Goal: Information Seeking & Learning: Learn about a topic

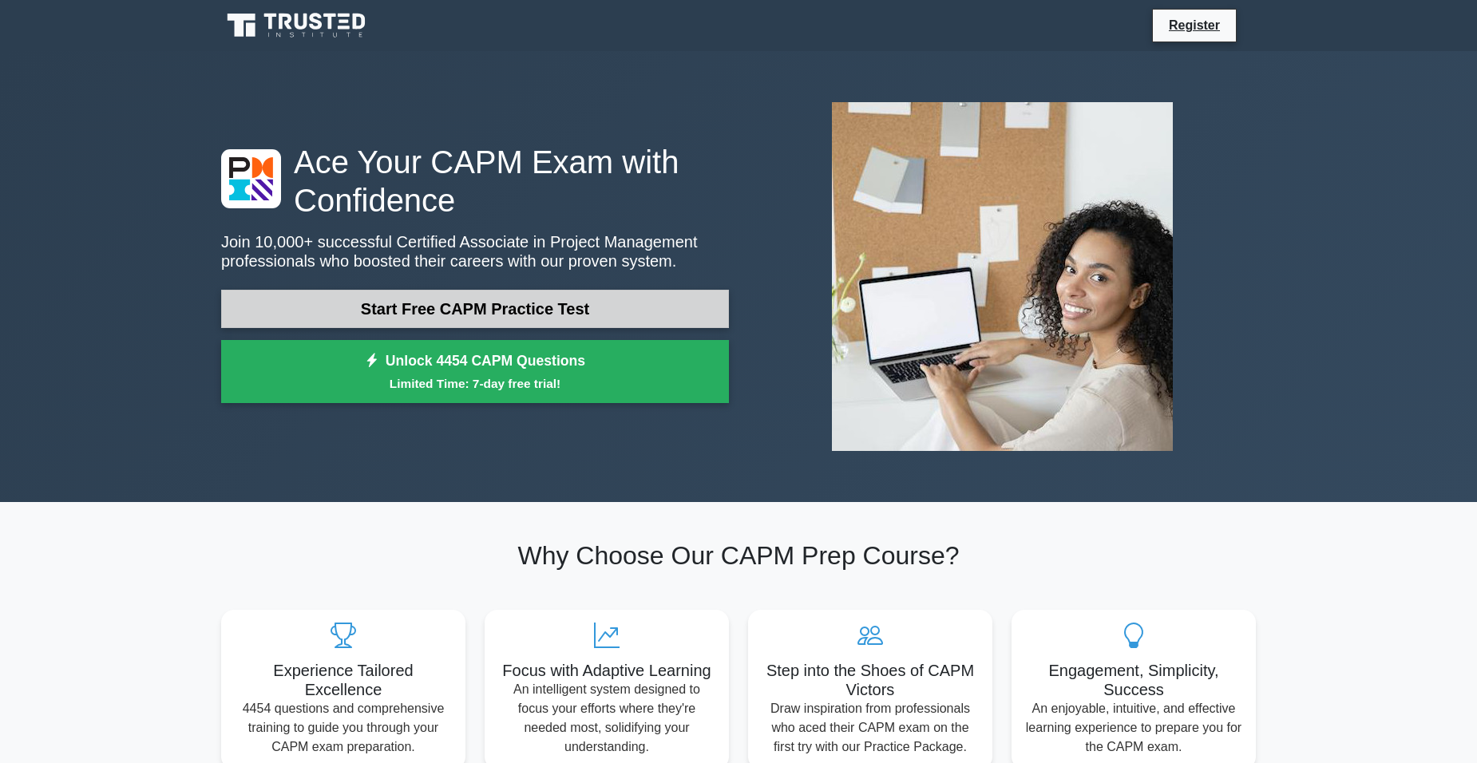
click at [376, 307] on link "Start Free CAPM Practice Test" at bounding box center [475, 309] width 508 height 38
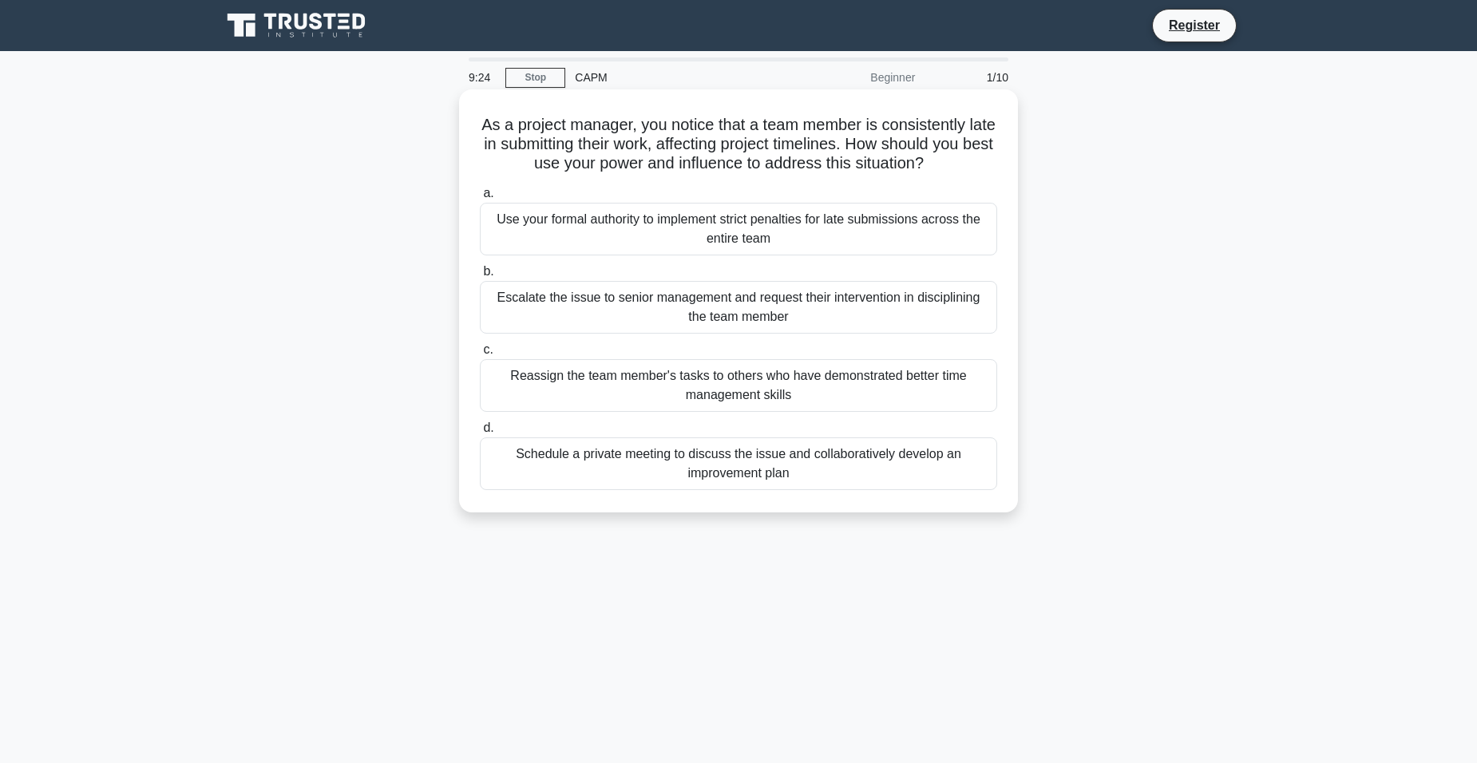
click at [612, 462] on div "Schedule a private meeting to discuss the issue and collaboratively develop an …" at bounding box center [738, 463] width 517 height 53
click at [480, 433] on input "d. Schedule a private meeting to discuss the issue and collaboratively develop …" at bounding box center [480, 428] width 0 height 10
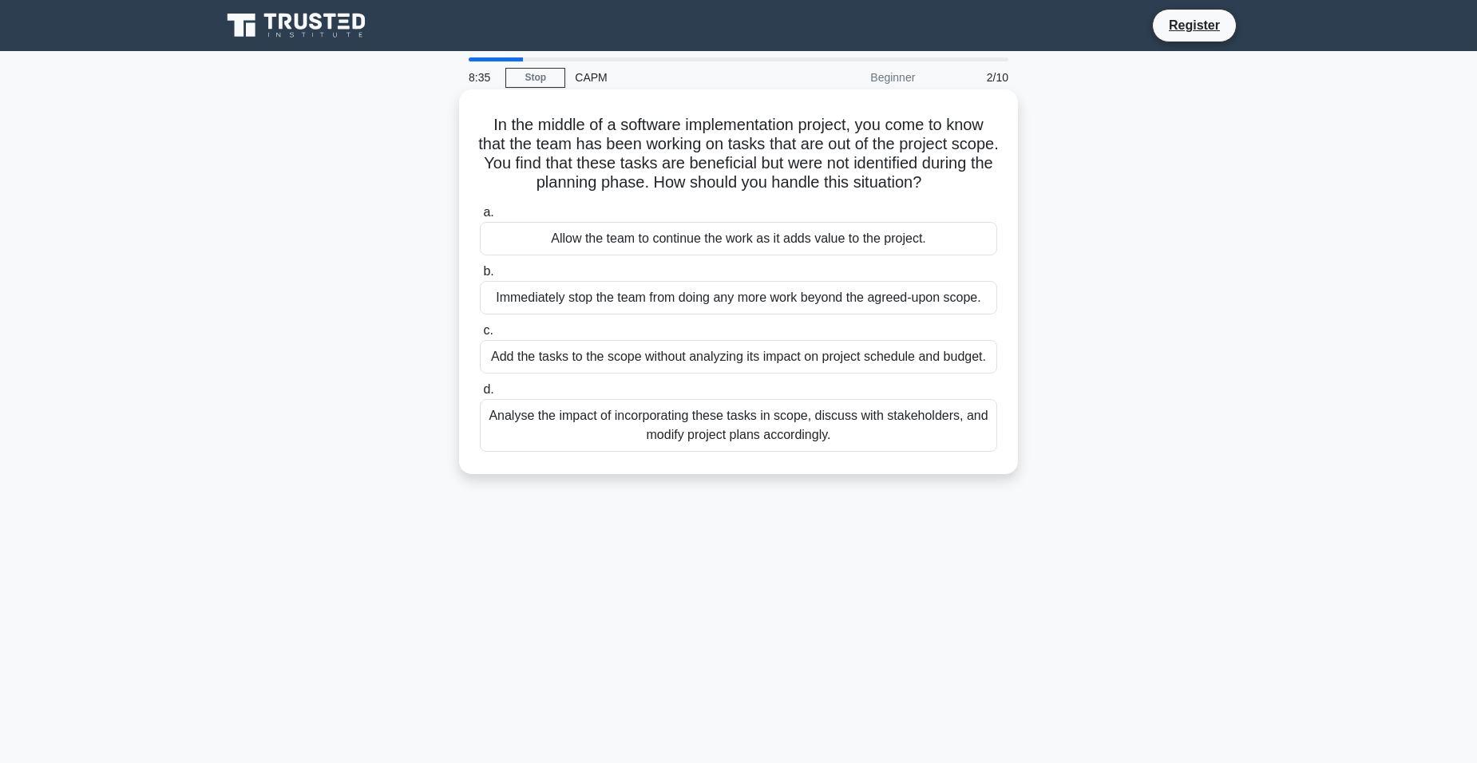
click at [631, 429] on div "Analyse the impact of incorporating these tasks in scope, discuss with stakehol…" at bounding box center [738, 425] width 517 height 53
click at [480, 395] on input "d. Analyse the impact of incorporating these tasks in scope, discuss with stake…" at bounding box center [480, 390] width 0 height 10
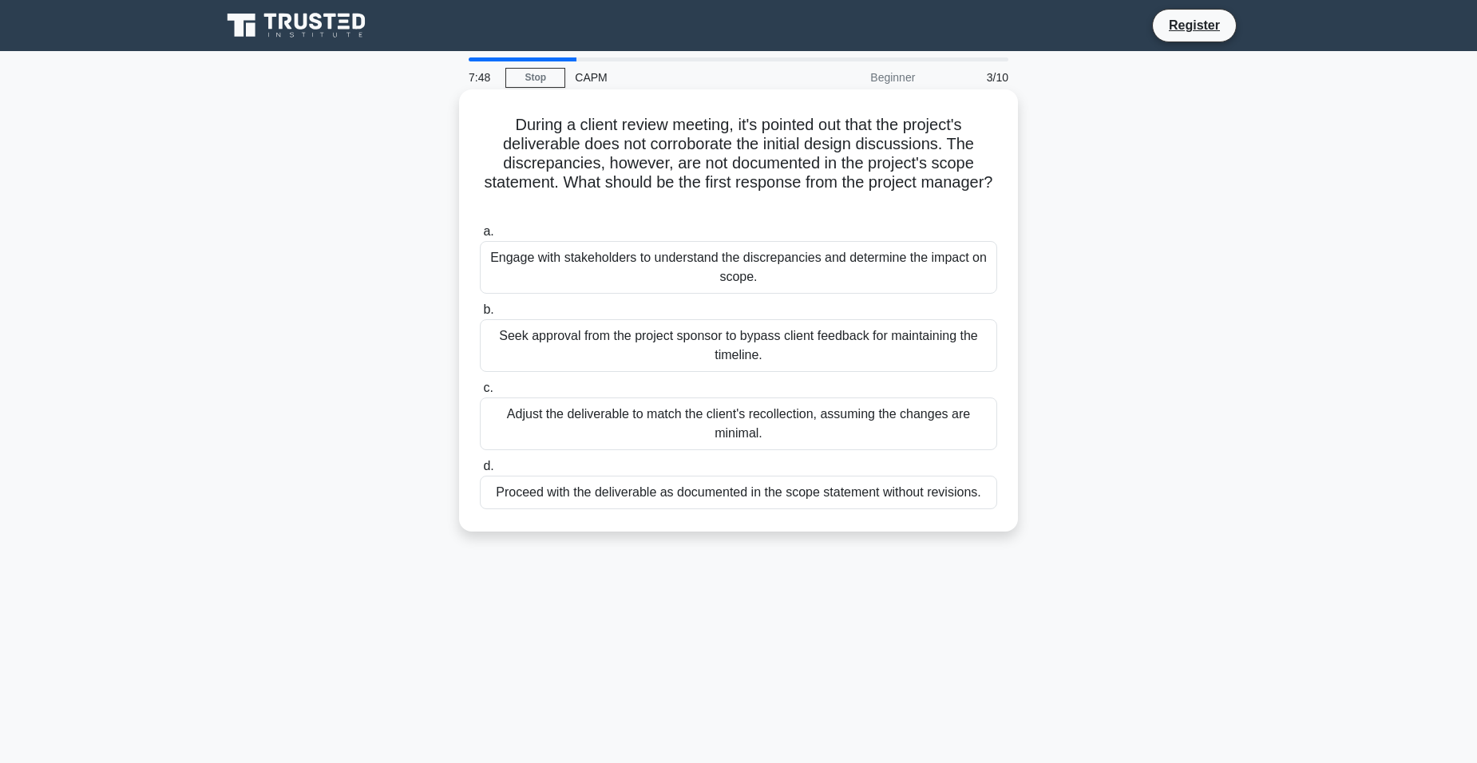
click at [694, 259] on div "Engage with stakeholders to understand the discrepancies and determine the impa…" at bounding box center [738, 267] width 517 height 53
click at [480, 237] on input "a. Engage with stakeholders to understand the discrepancies and determine the i…" at bounding box center [480, 232] width 0 height 10
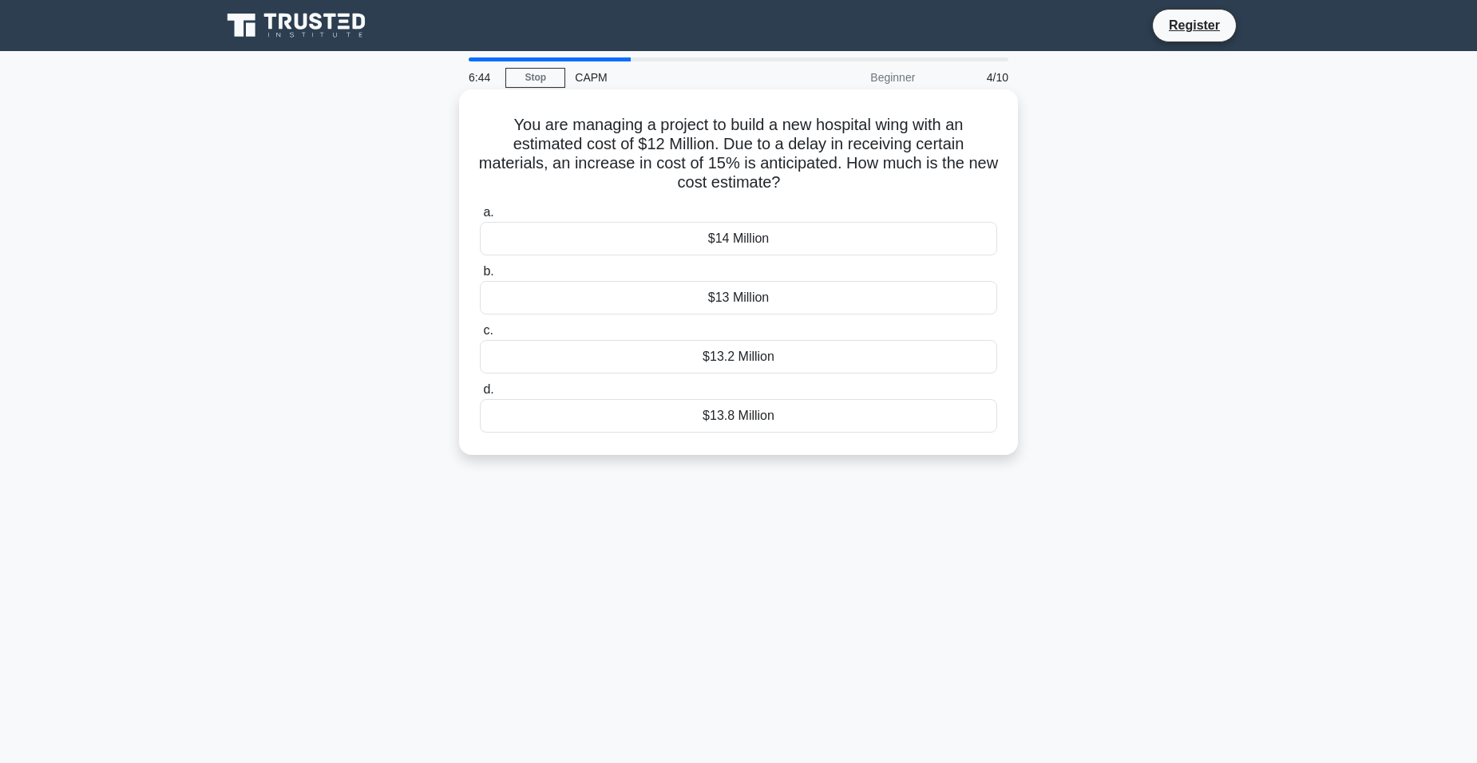
click at [734, 418] on div "$13.8 Million" at bounding box center [738, 416] width 517 height 34
click at [480, 395] on input "d. $13.8 Million" at bounding box center [480, 390] width 0 height 10
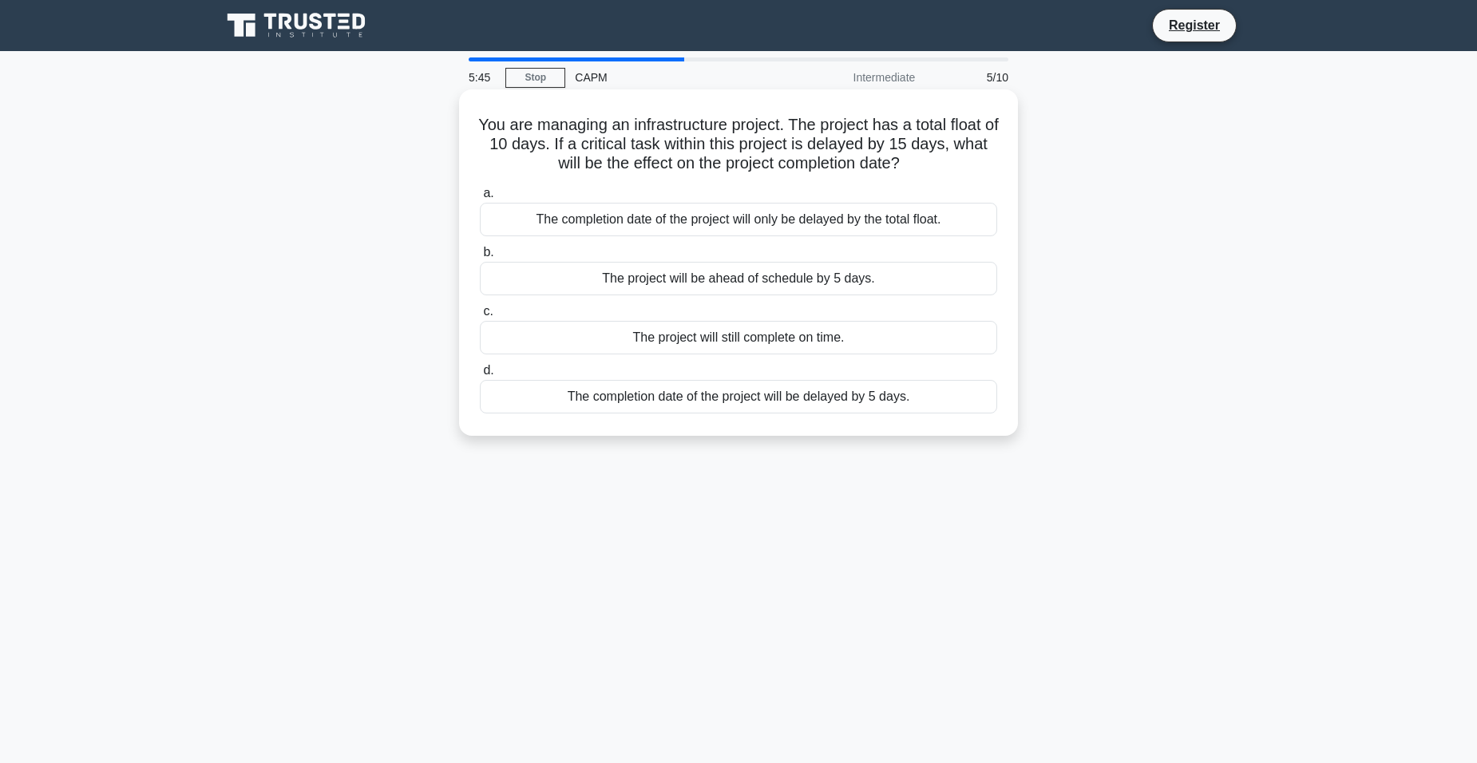
click at [722, 396] on div "The completion date of the project will be delayed by 5 days." at bounding box center [738, 397] width 517 height 34
click at [480, 376] on input "d. The completion date of the project will be delayed by 5 days." at bounding box center [480, 371] width 0 height 10
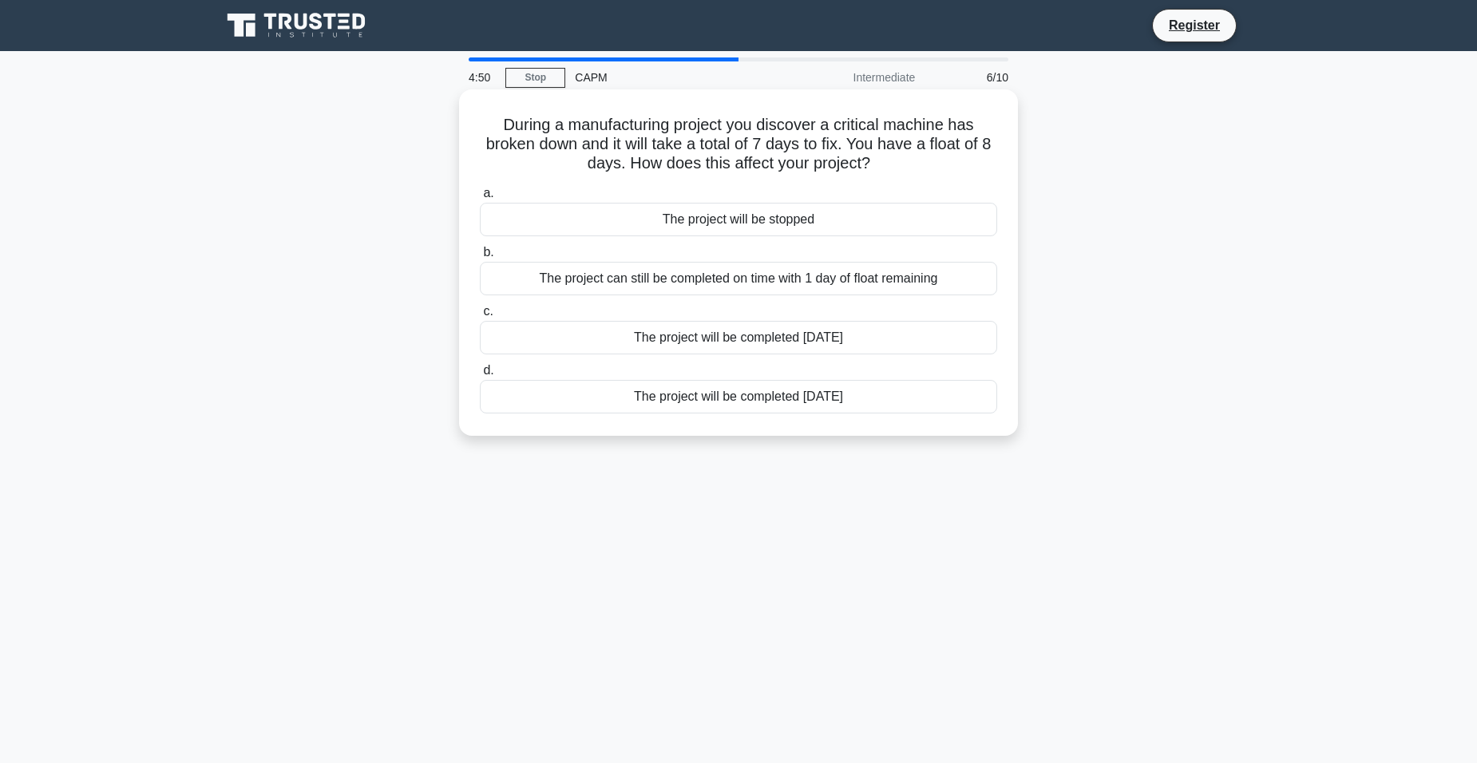
click at [714, 349] on div "The project will be completed 1 day later" at bounding box center [738, 338] width 517 height 34
click at [480, 317] on input "c. The project will be completed 1 day later" at bounding box center [480, 312] width 0 height 10
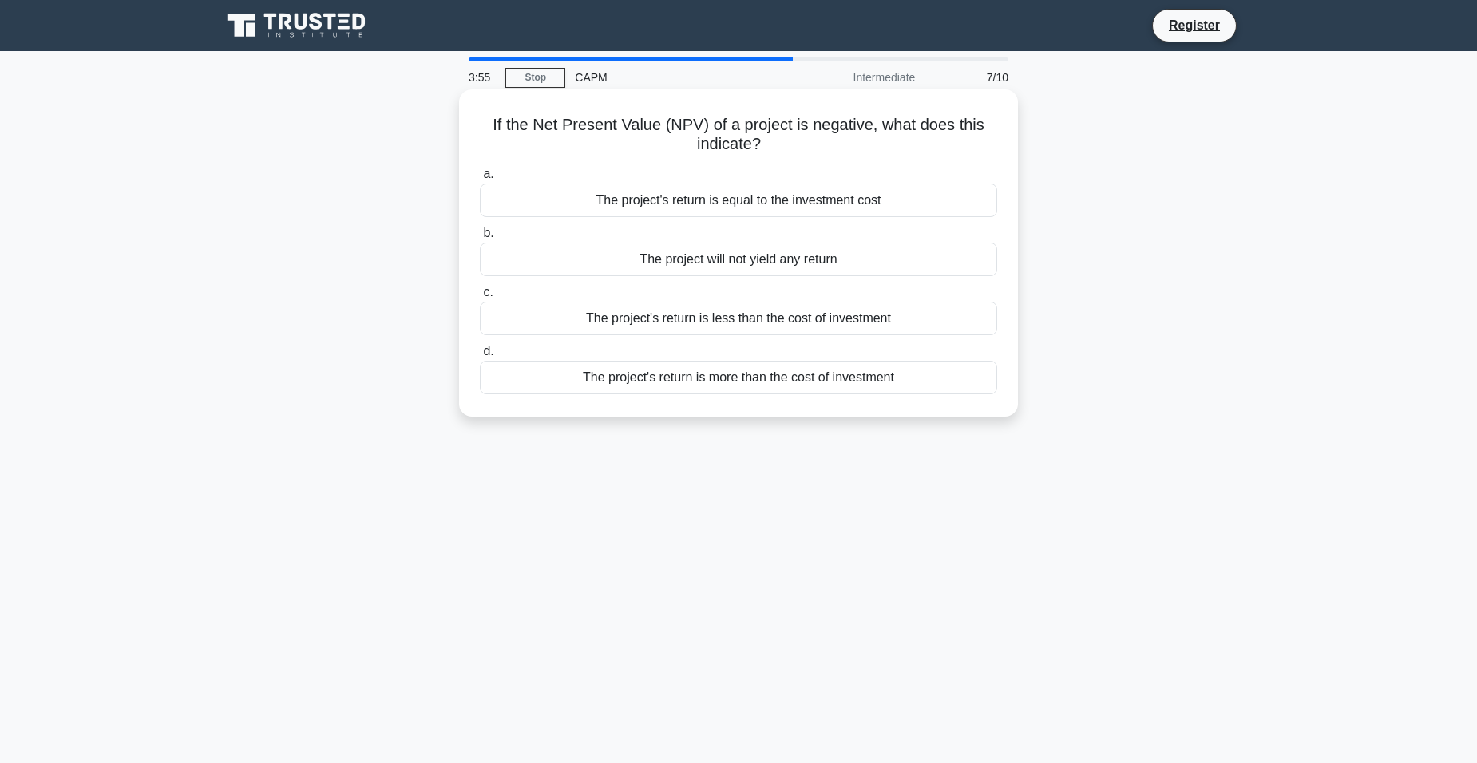
click at [670, 256] on div "The project will not yield any return" at bounding box center [738, 260] width 517 height 34
click at [480, 239] on input "b. The project will not yield any return" at bounding box center [480, 233] width 0 height 10
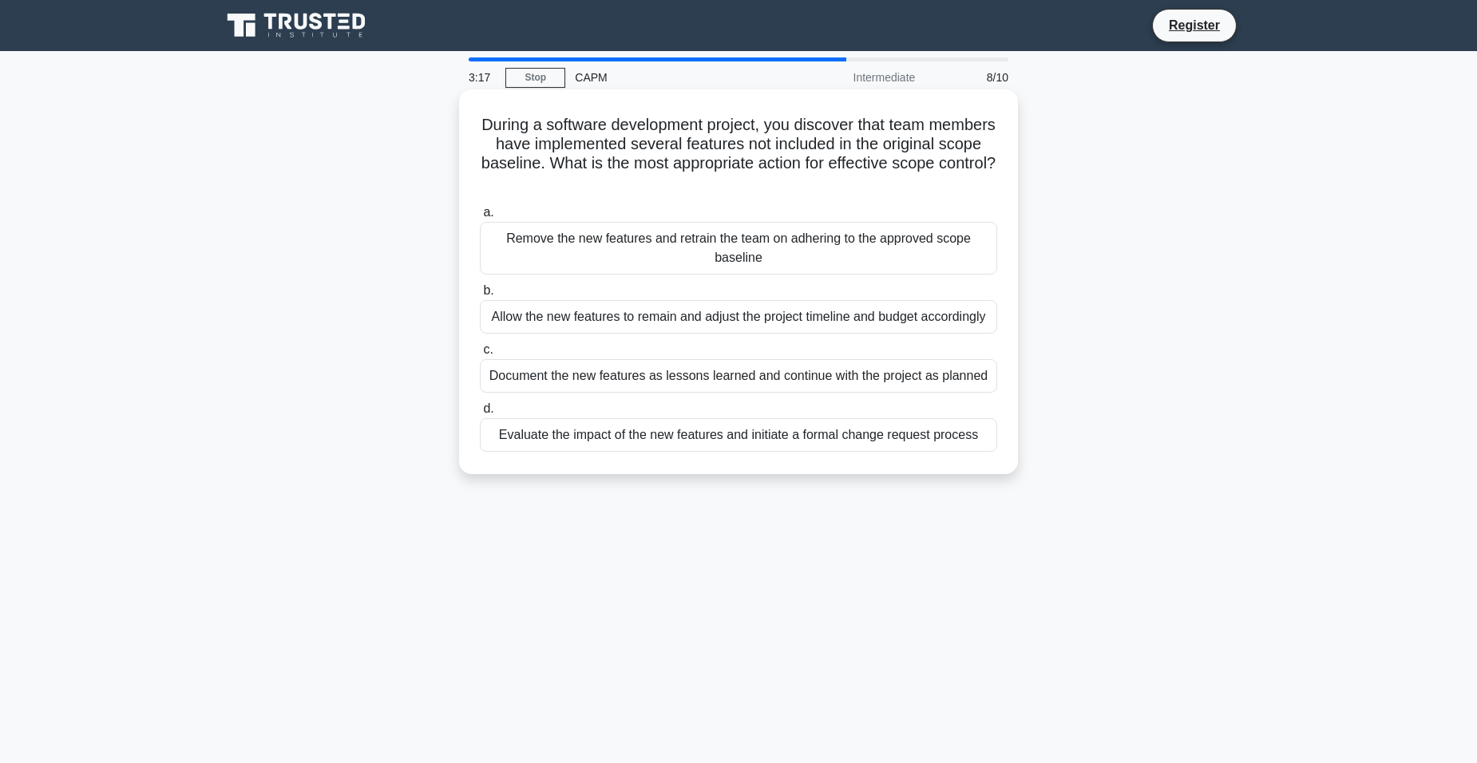
click at [734, 443] on div "Evaluate the impact of the new features and initiate a formal change request pr…" at bounding box center [738, 435] width 517 height 34
click at [480, 414] on input "d. Evaluate the impact of the new features and initiate a formal change request…" at bounding box center [480, 409] width 0 height 10
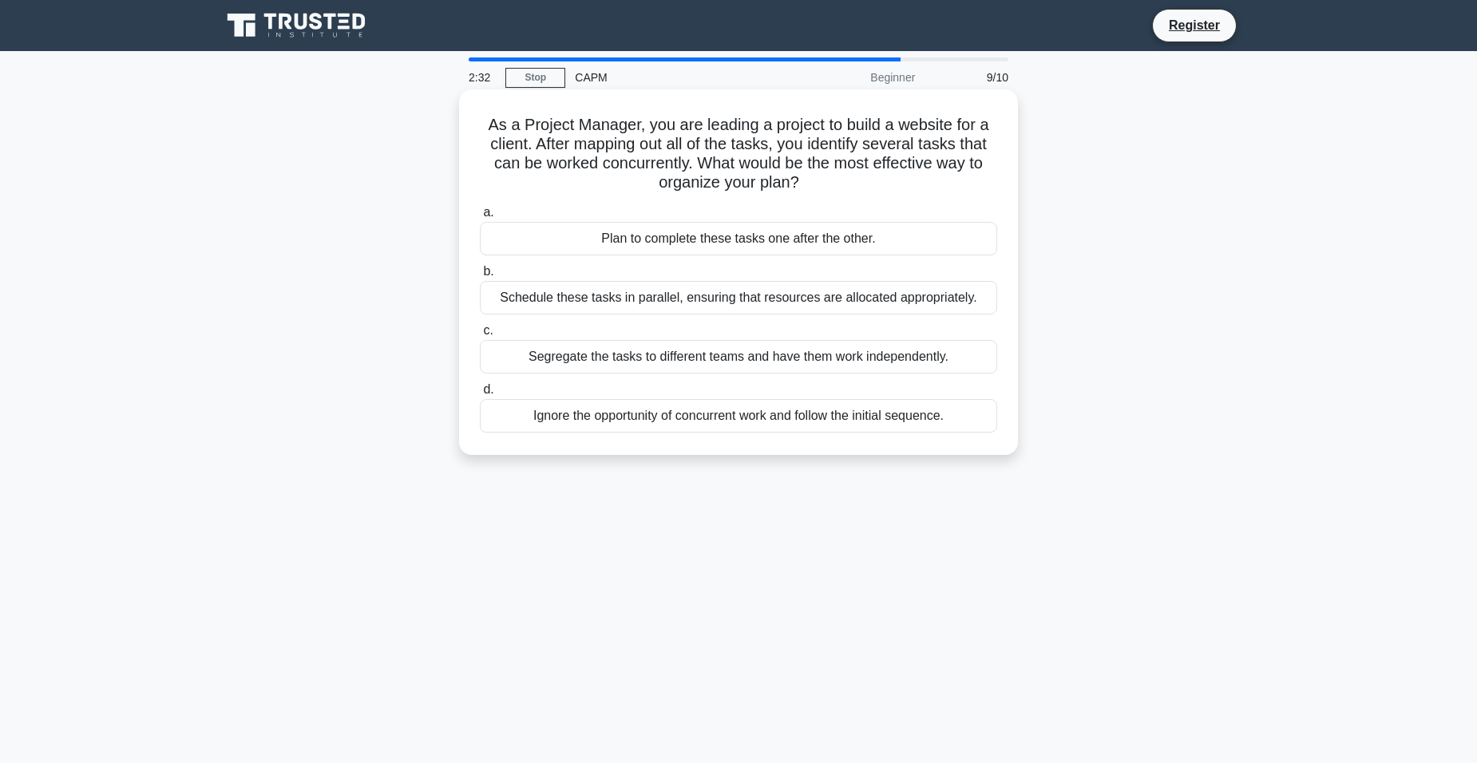
click at [674, 299] on div "Schedule these tasks in parallel, ensuring that resources are allocated appropr…" at bounding box center [738, 298] width 517 height 34
click at [480, 277] on input "b. Schedule these tasks in parallel, ensuring that resources are allocated appr…" at bounding box center [480, 272] width 0 height 10
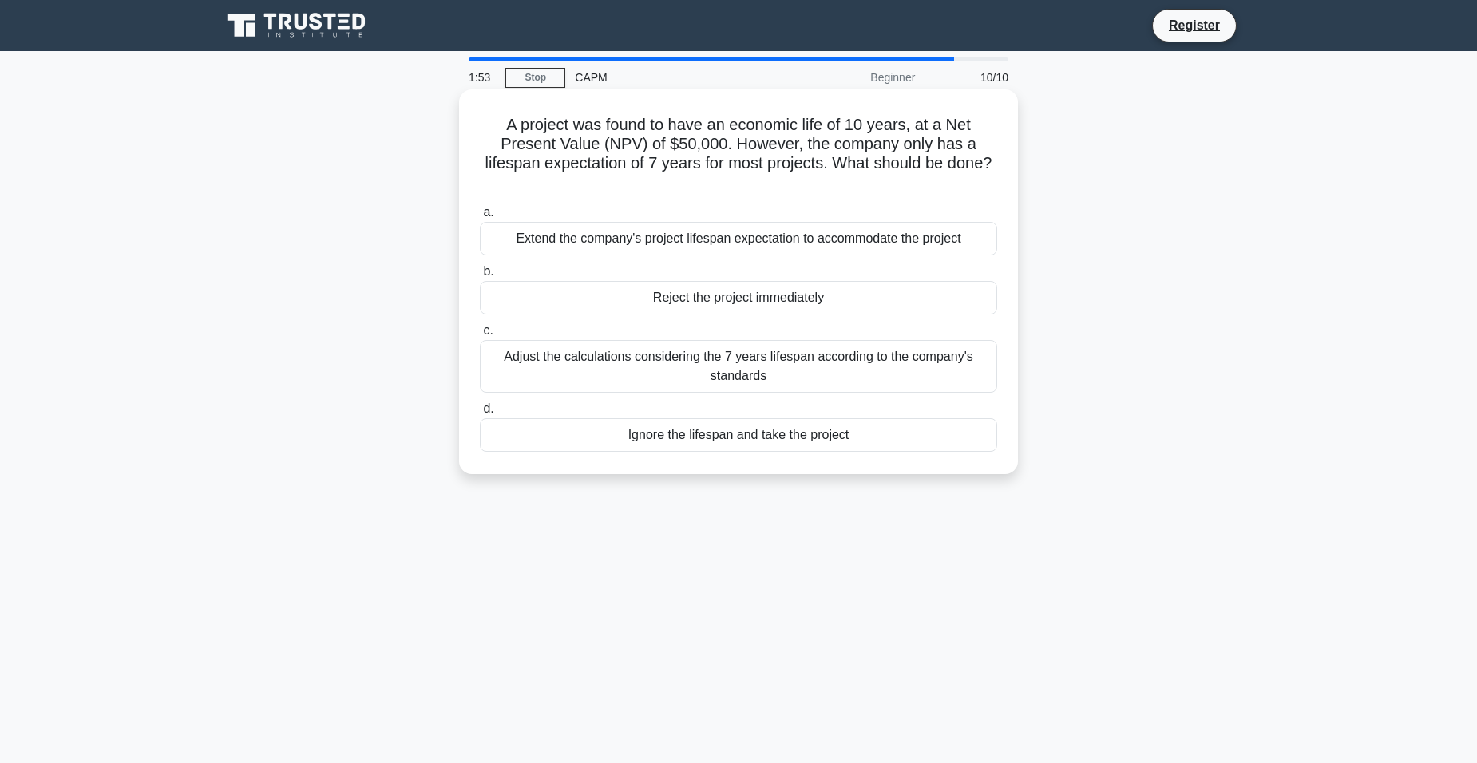
click at [764, 243] on div "Extend the company's project lifespan expectation to accommodate the project" at bounding box center [738, 239] width 517 height 34
click at [480, 218] on input "a. Extend the company's project lifespan expectation to accommodate the project" at bounding box center [480, 213] width 0 height 10
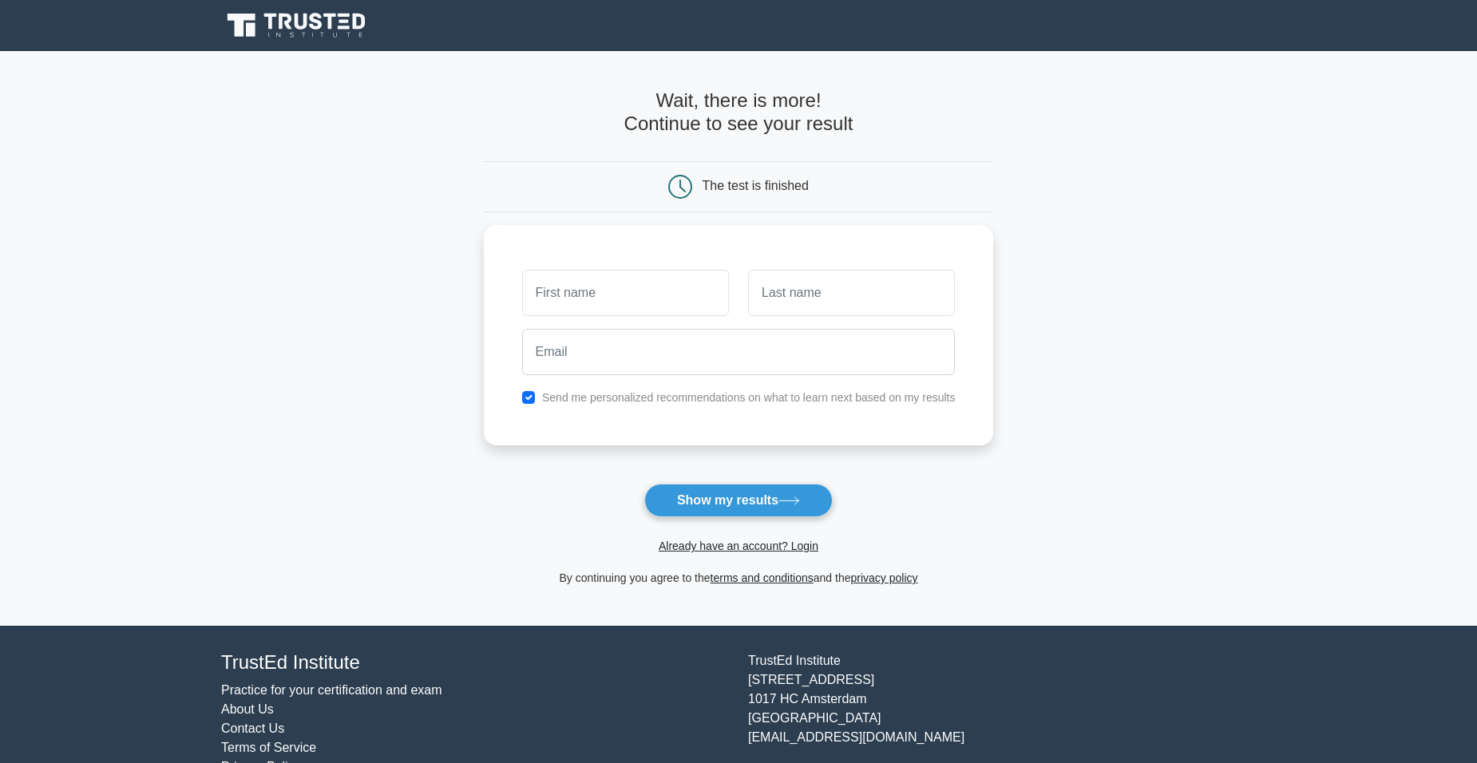
type input "h"
type input "Thulani"
type input "Ngwenya"
type input "tngwenya22@gmail.com"
click at [746, 497] on button "Show my results" at bounding box center [738, 501] width 188 height 34
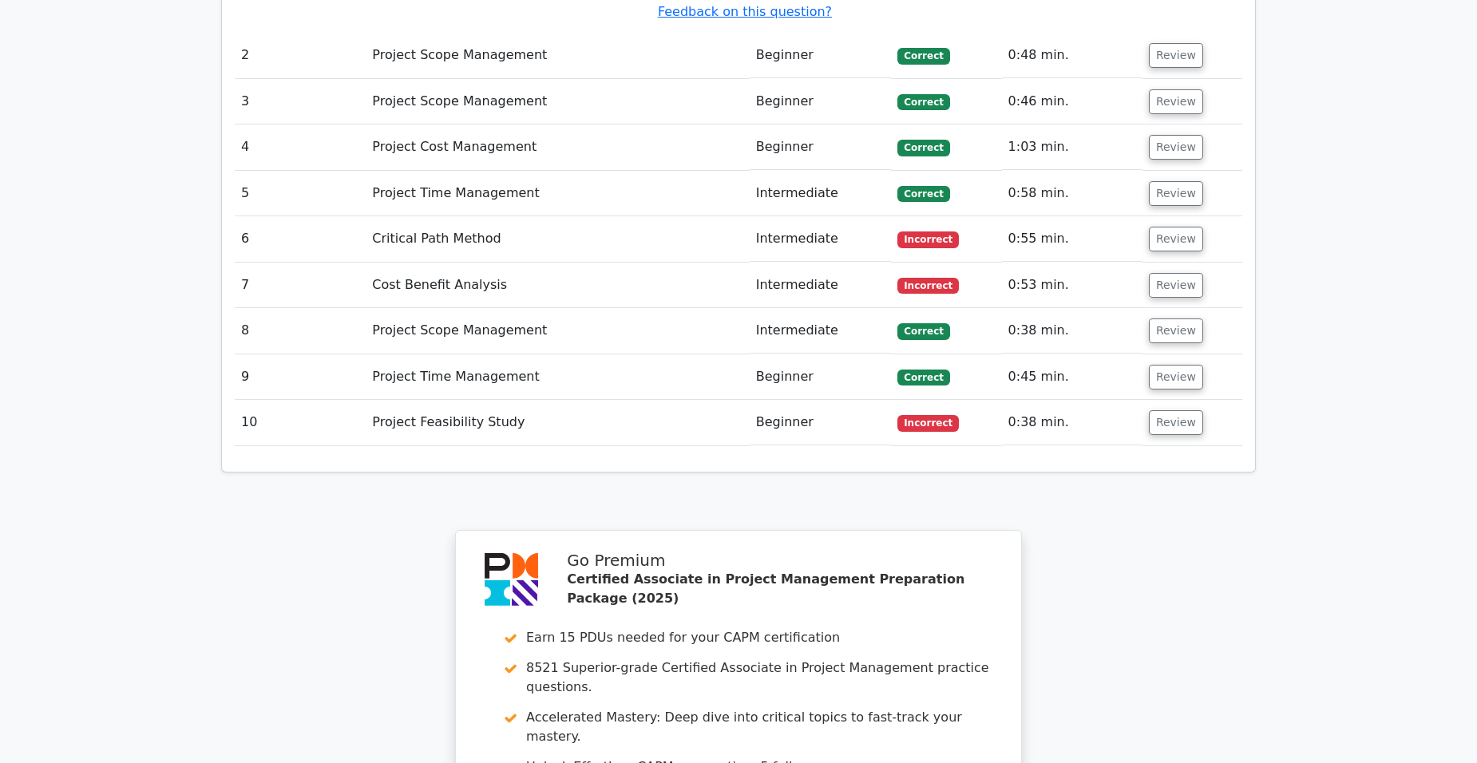
scroll to position [2378, 0]
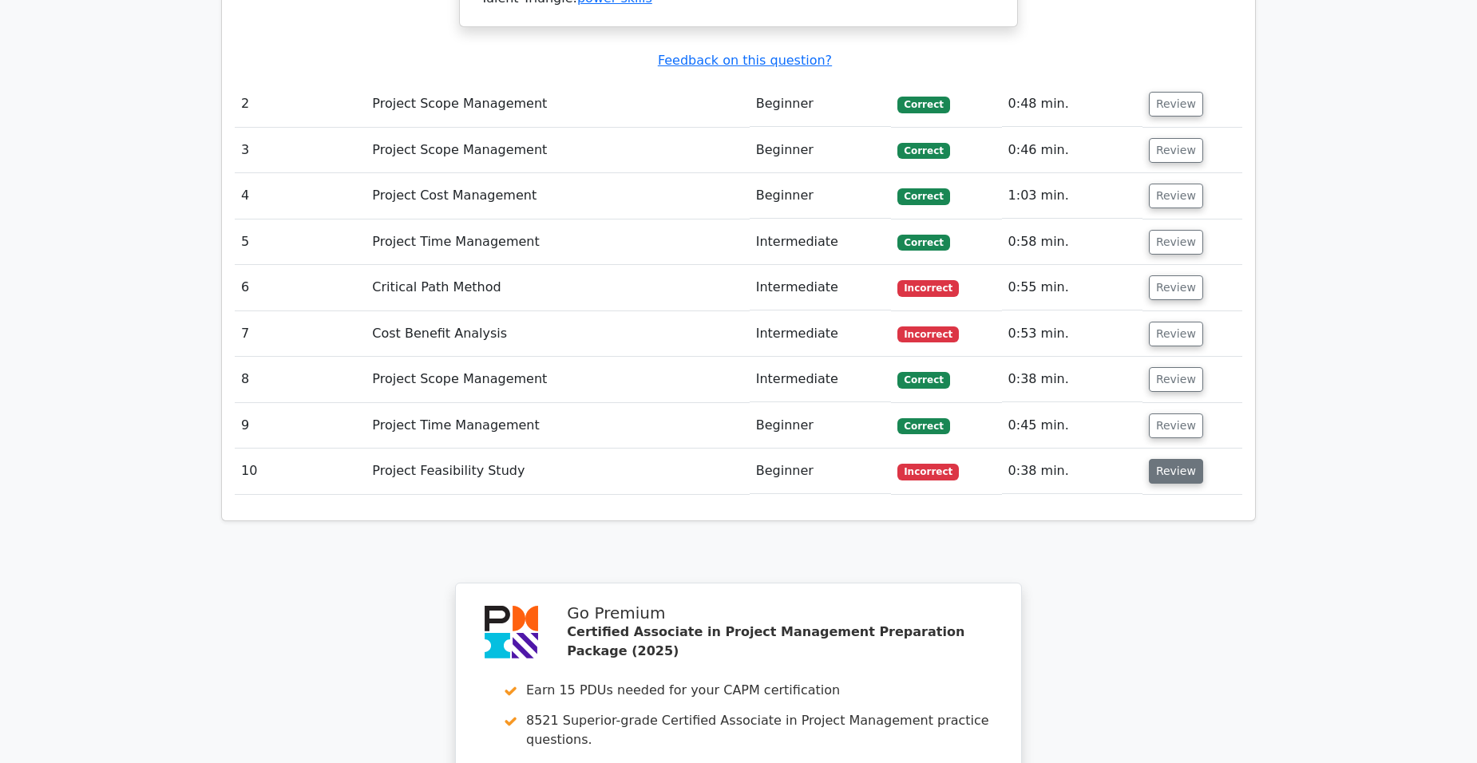
click at [1167, 459] on button "Review" at bounding box center [1176, 471] width 54 height 25
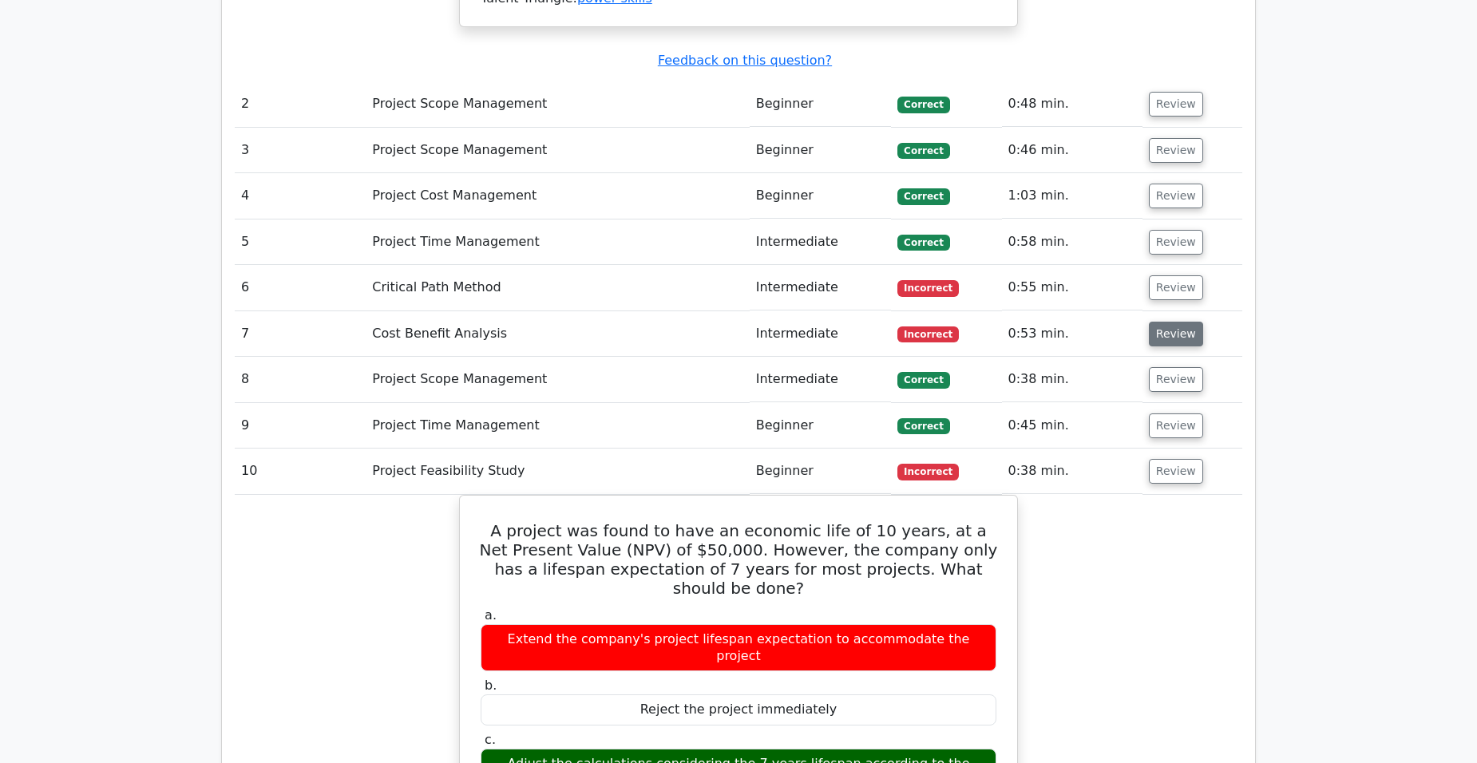
click at [1170, 322] on button "Review" at bounding box center [1176, 334] width 54 height 25
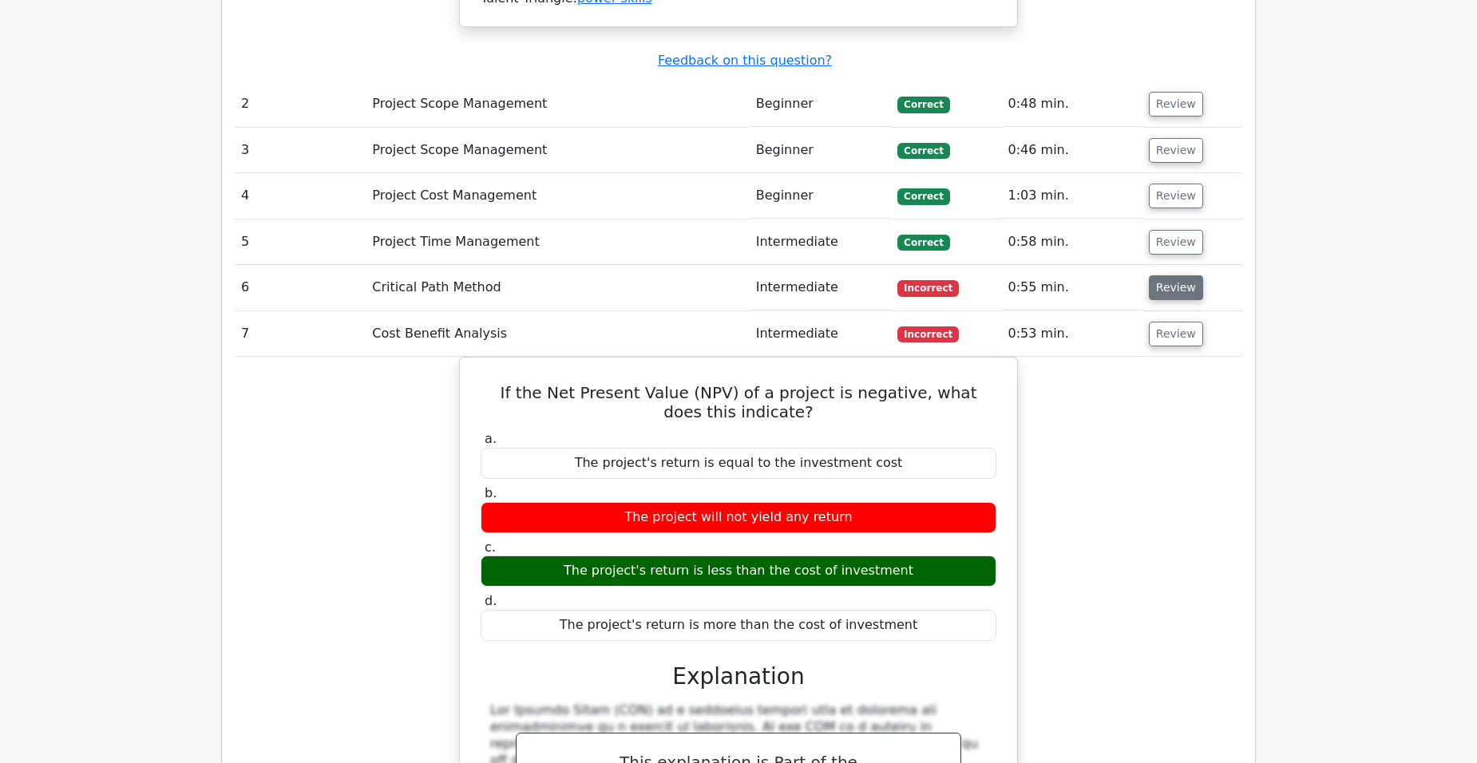
click at [1173, 275] on button "Review" at bounding box center [1176, 287] width 54 height 25
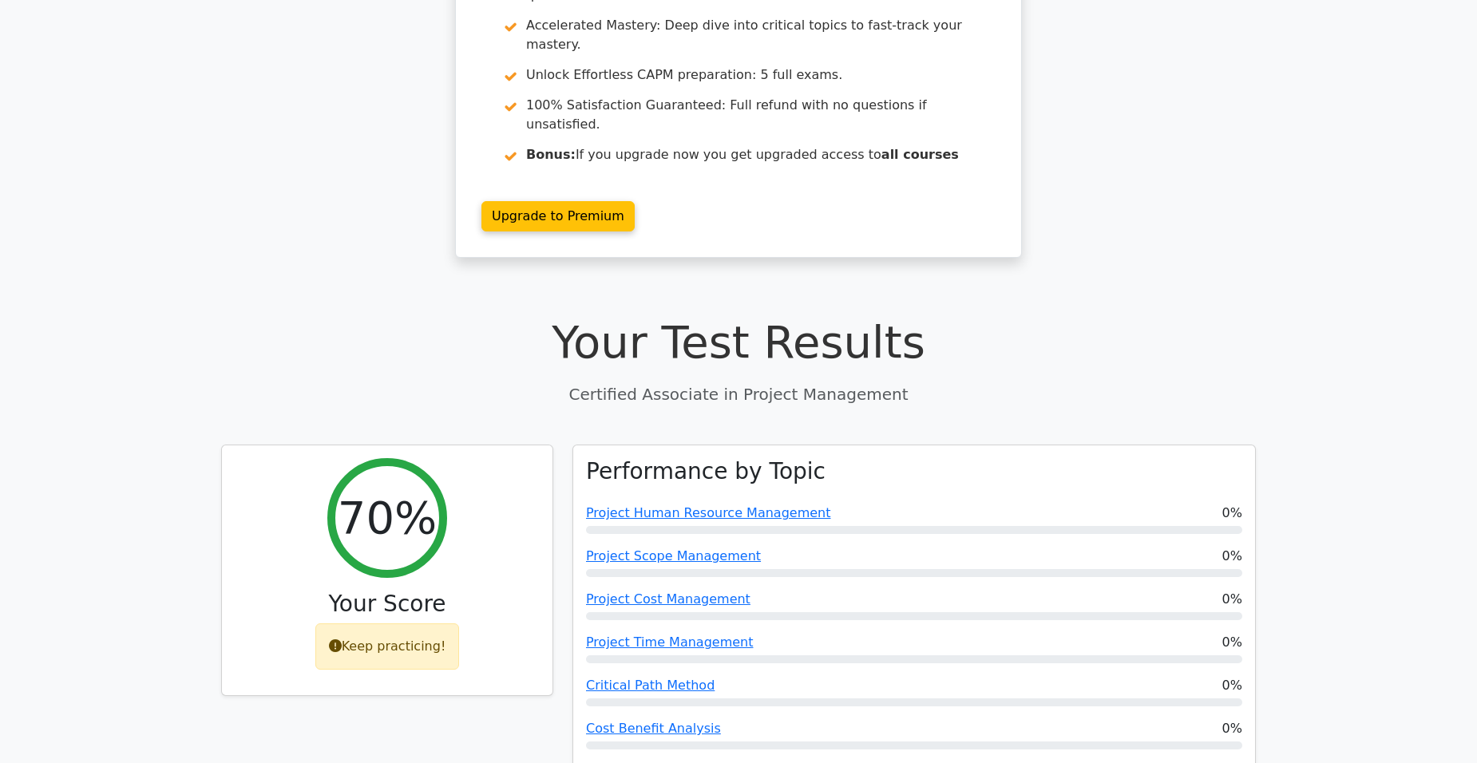
scroll to position [160, 0]
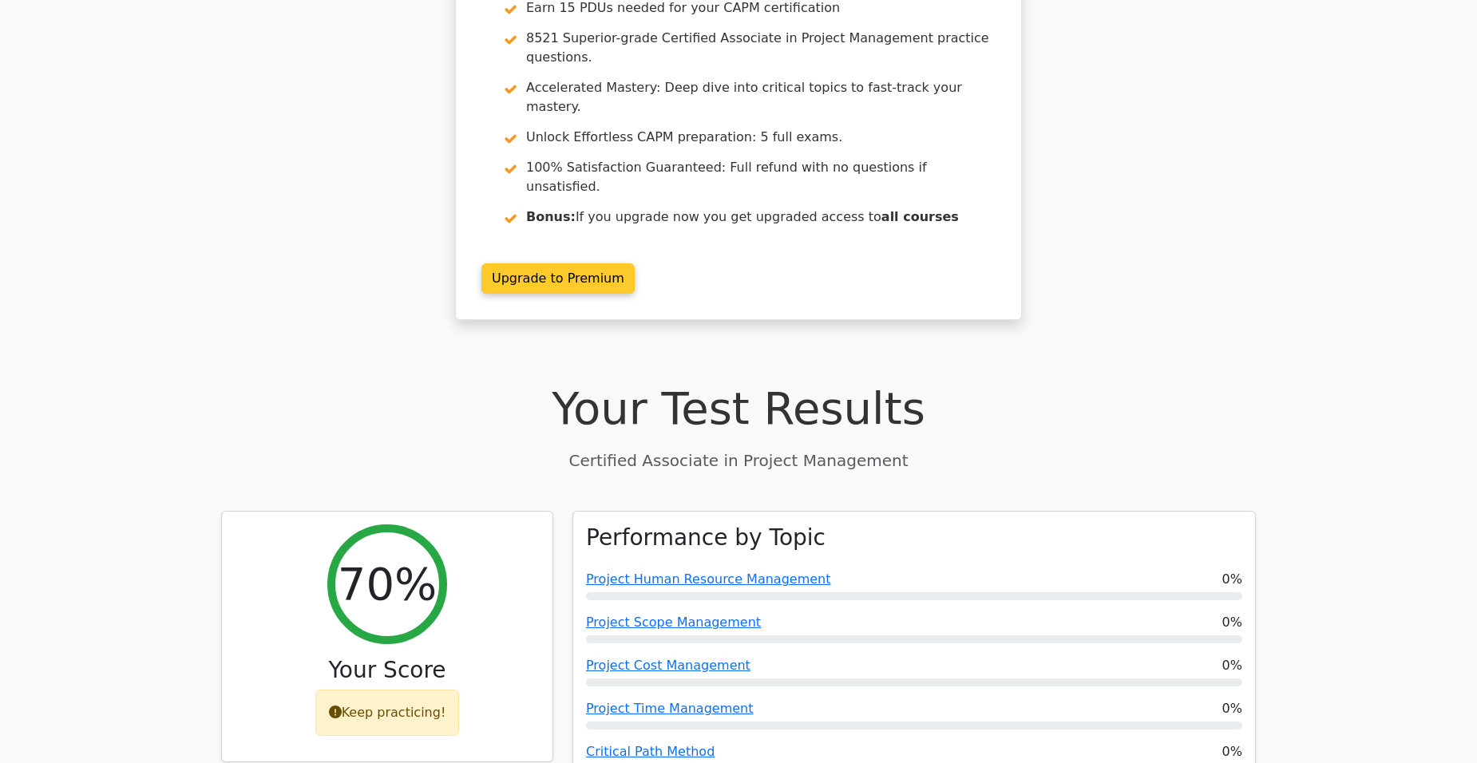
click at [578, 263] on link "Upgrade to Premium" at bounding box center [557, 278] width 153 height 30
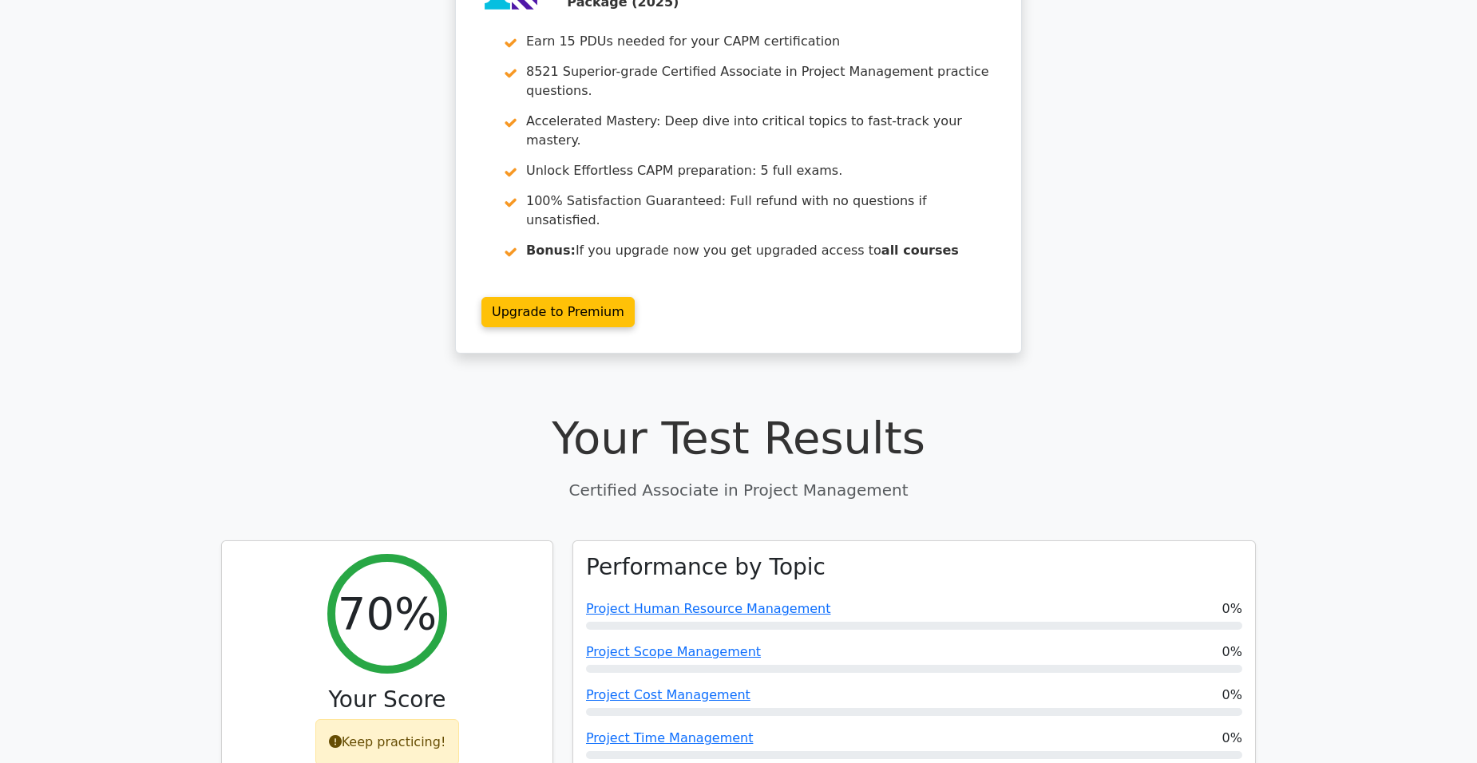
scroll to position [129, 0]
click at [630, 599] on link "Project Human Resource Management" at bounding box center [708, 606] width 244 height 15
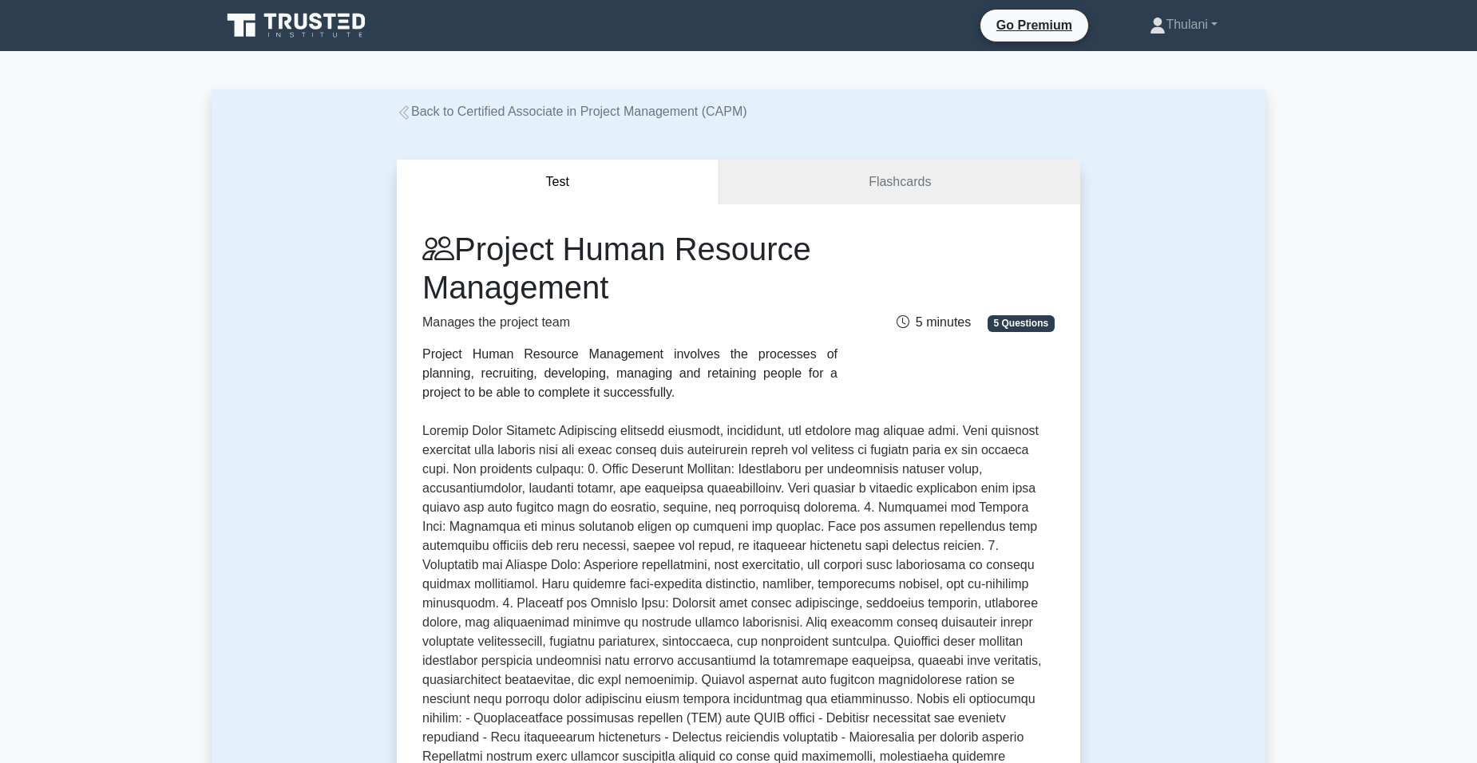
click at [406, 113] on icon at bounding box center [404, 112] width 14 height 14
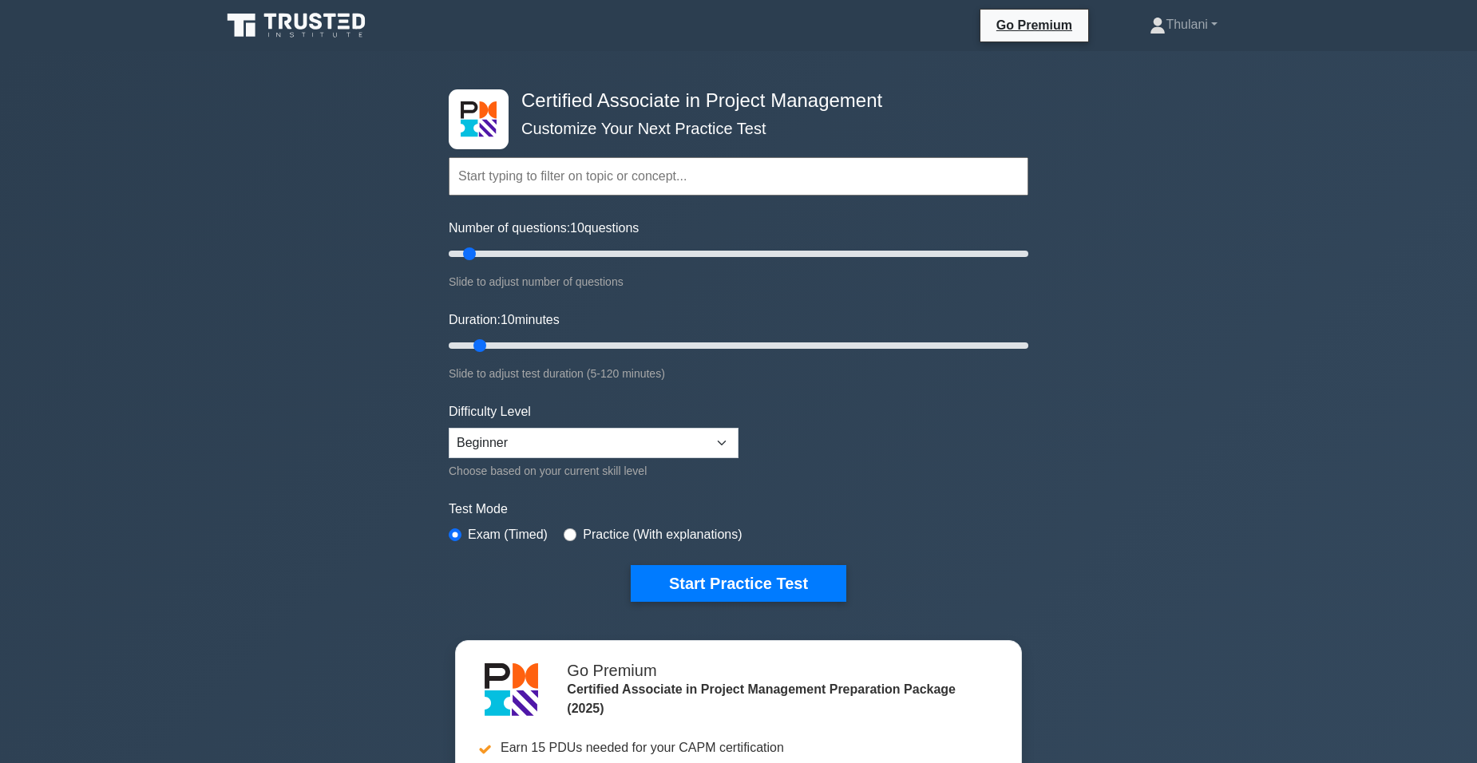
click at [1369, 9] on nav "Go Premium [GEOGRAPHIC_DATA] Profile" at bounding box center [738, 25] width 1477 height 51
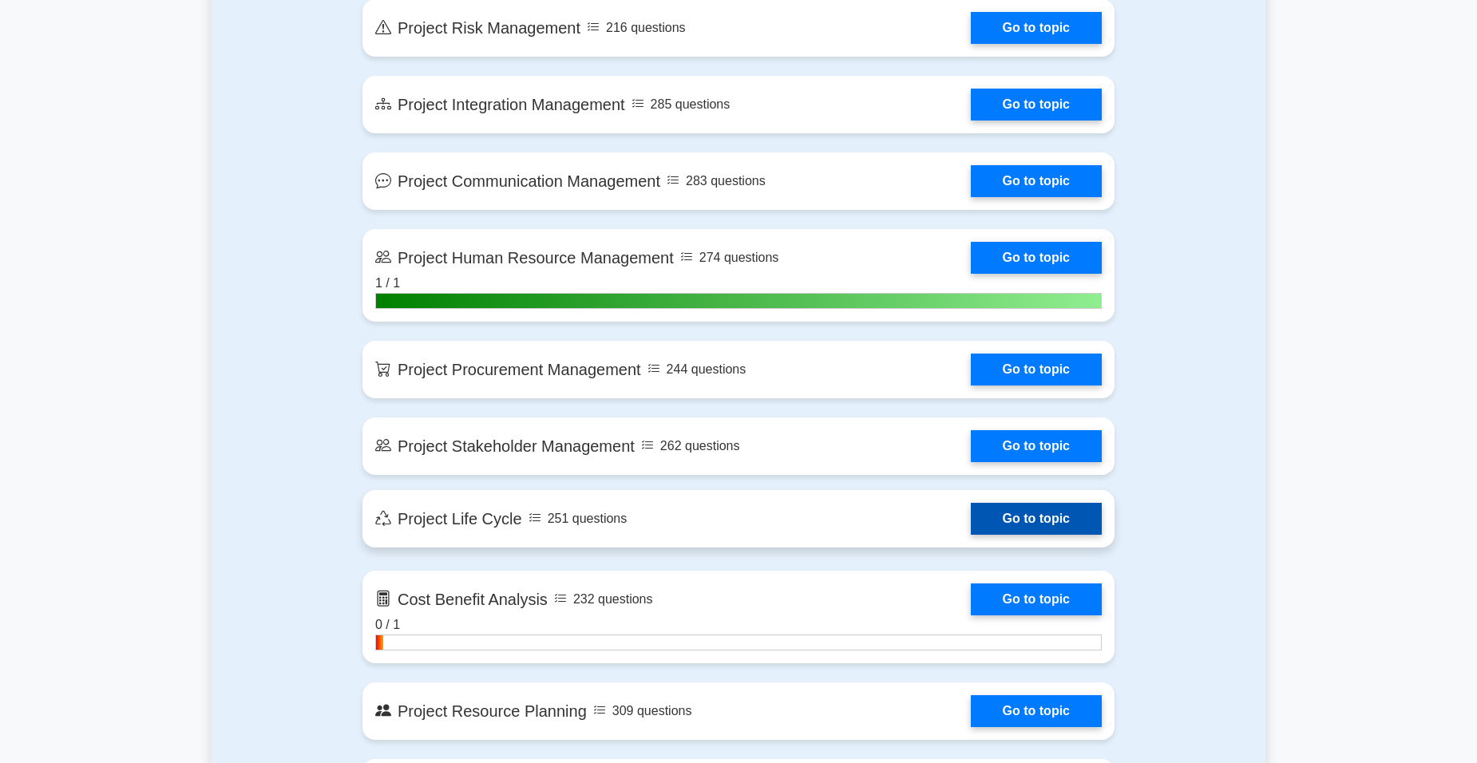
scroll to position [1596, 0]
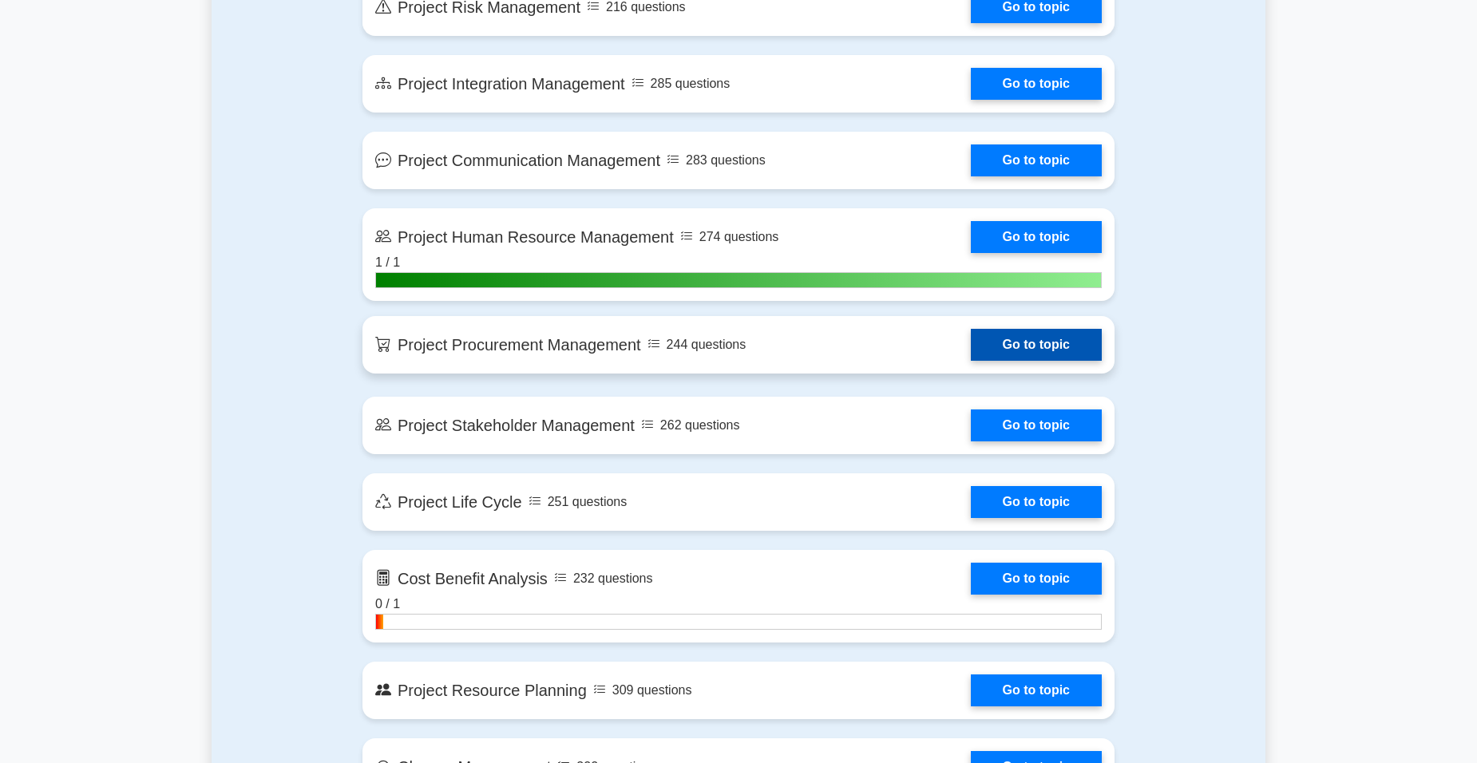
click at [1047, 344] on link "Go to topic" at bounding box center [1036, 345] width 131 height 32
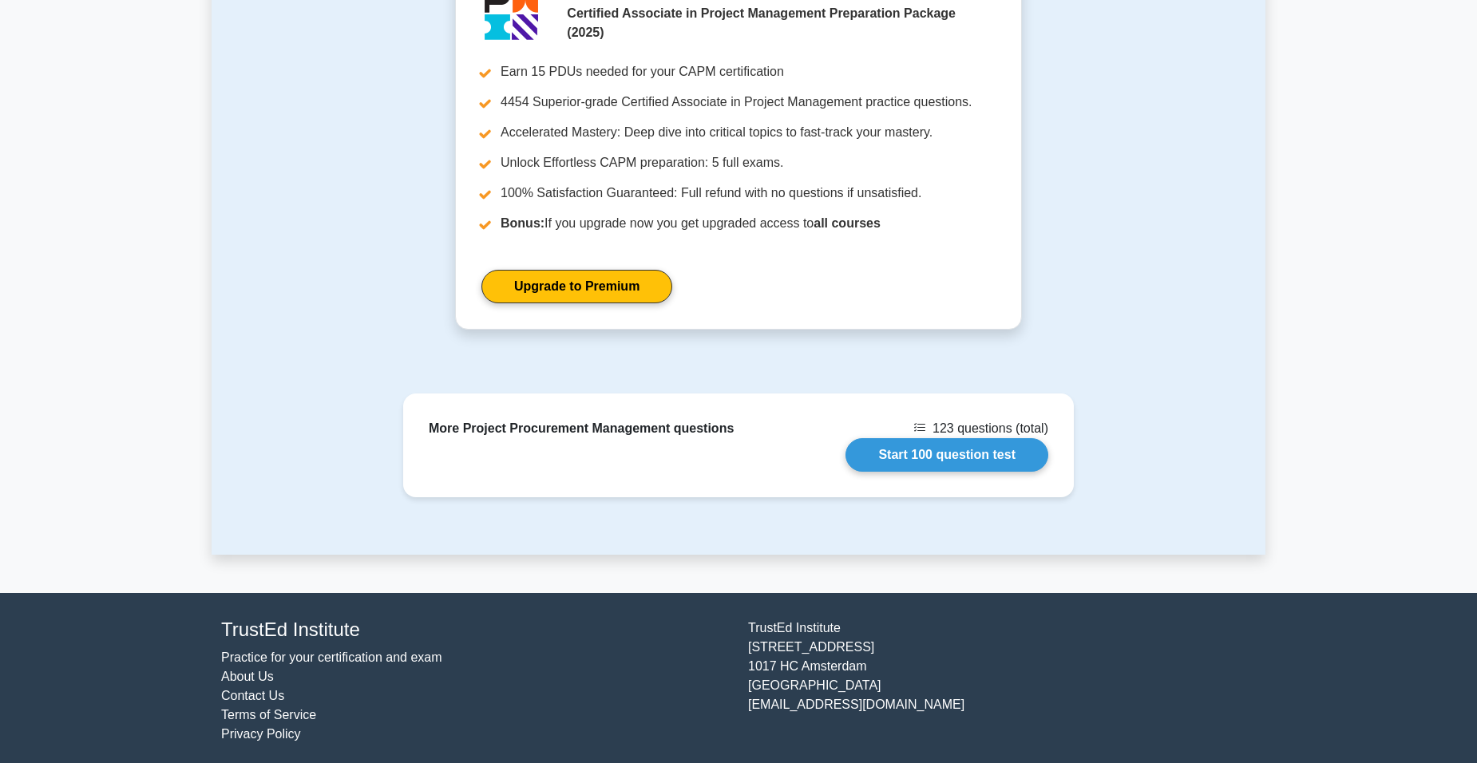
scroll to position [1803, 0]
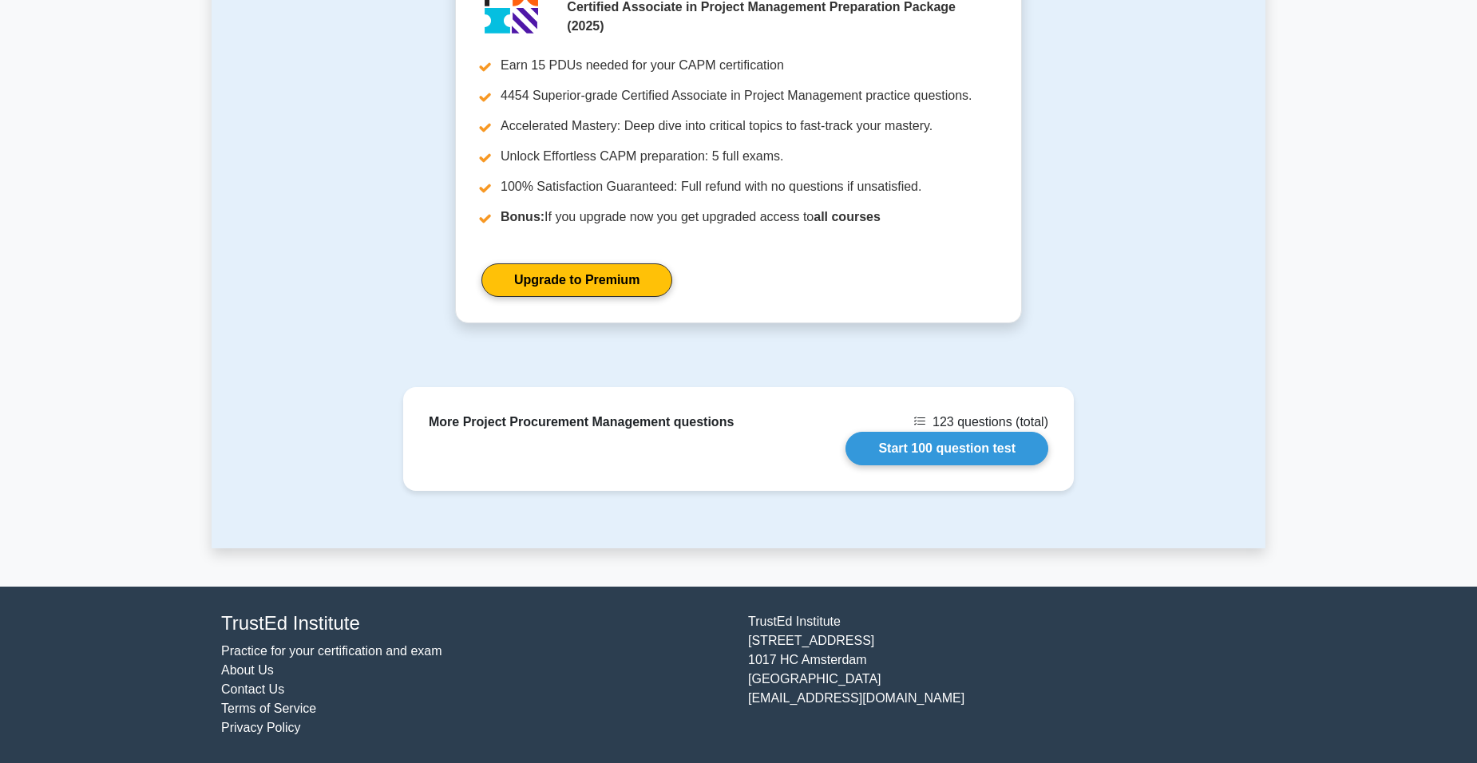
click at [124, 618] on footer "TrustEd Institute Practice for your certification and exam About Us Contact Us …" at bounding box center [738, 675] width 1477 height 176
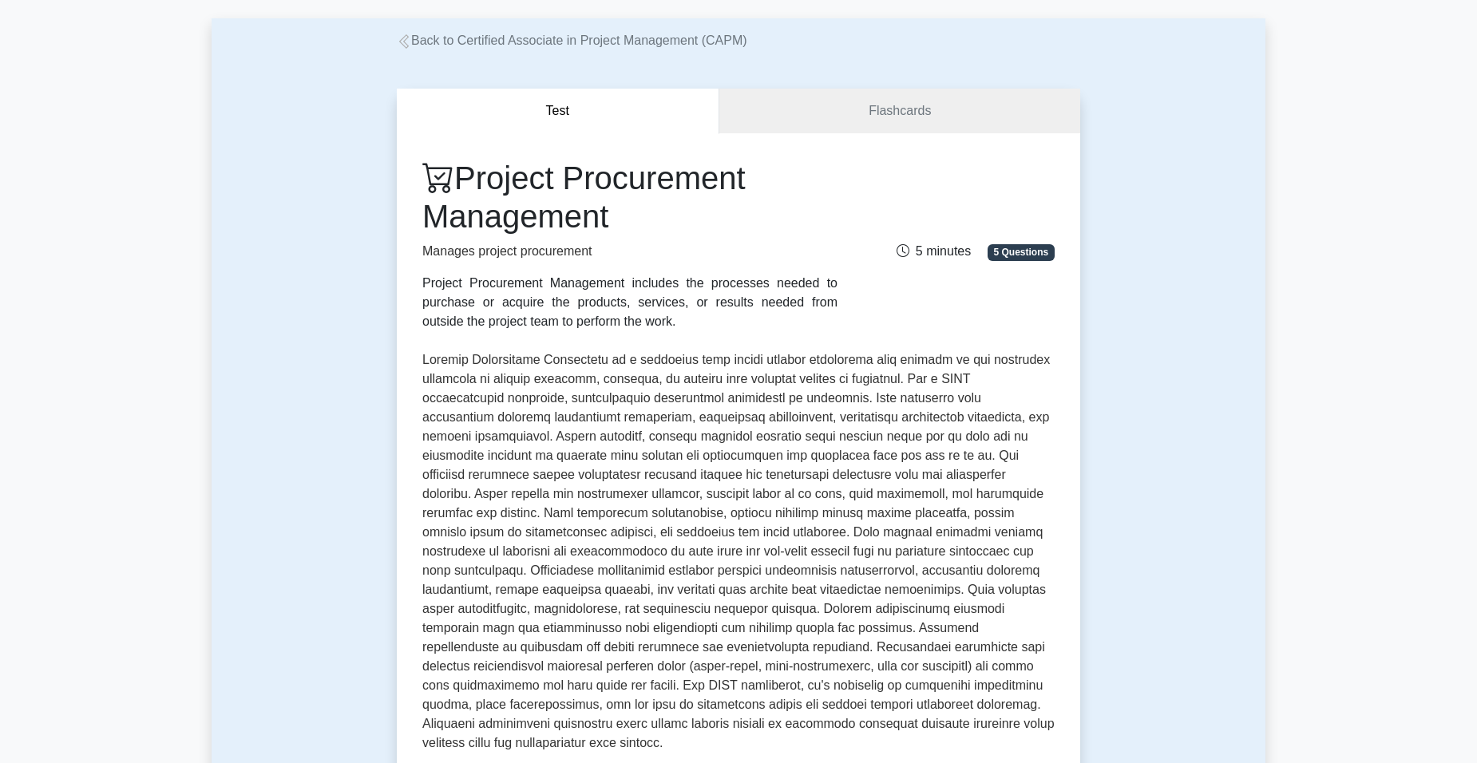
scroll to position [0, 0]
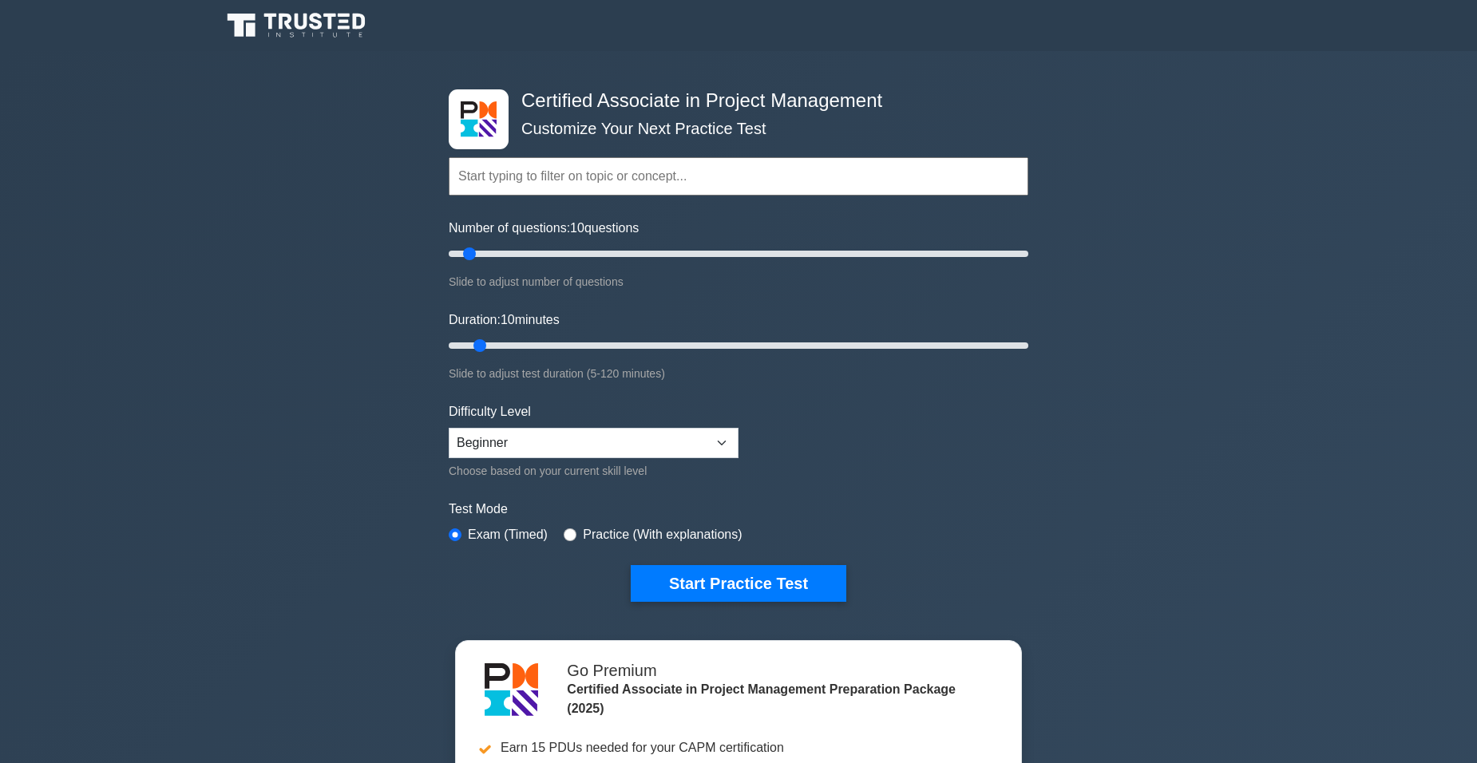
select select "beginner"
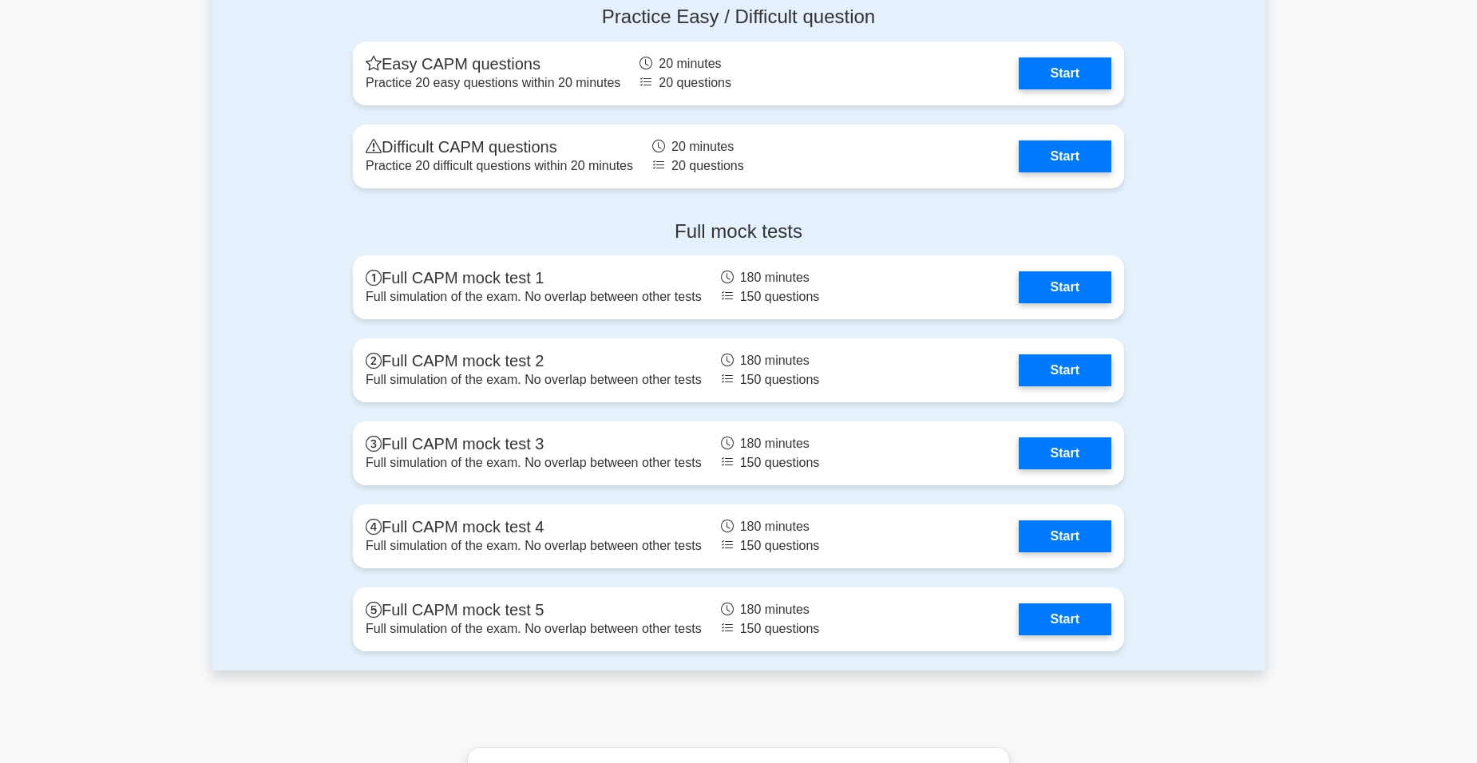
scroll to position [4550, 0]
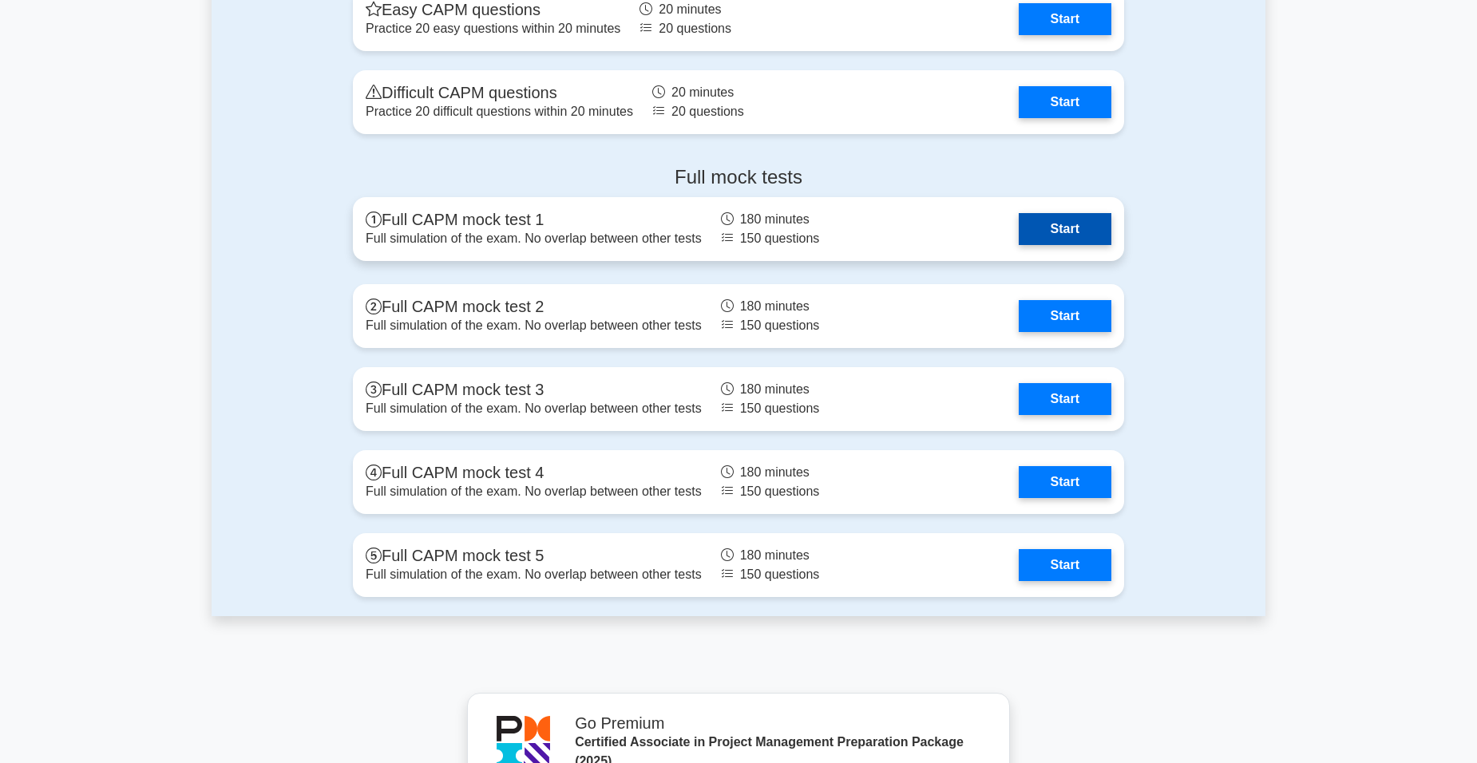
click at [1042, 235] on link "Start" at bounding box center [1065, 229] width 93 height 32
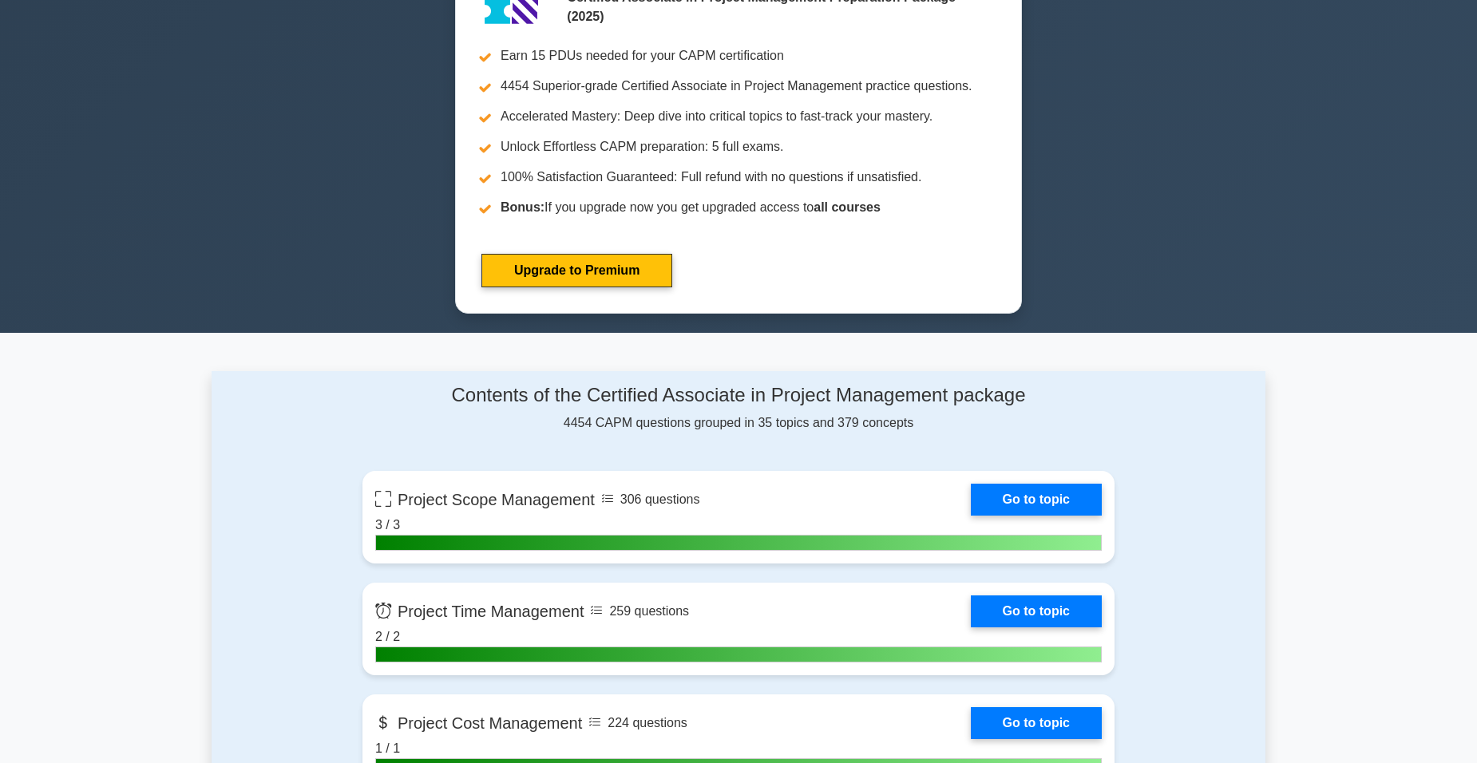
scroll to position [798, 0]
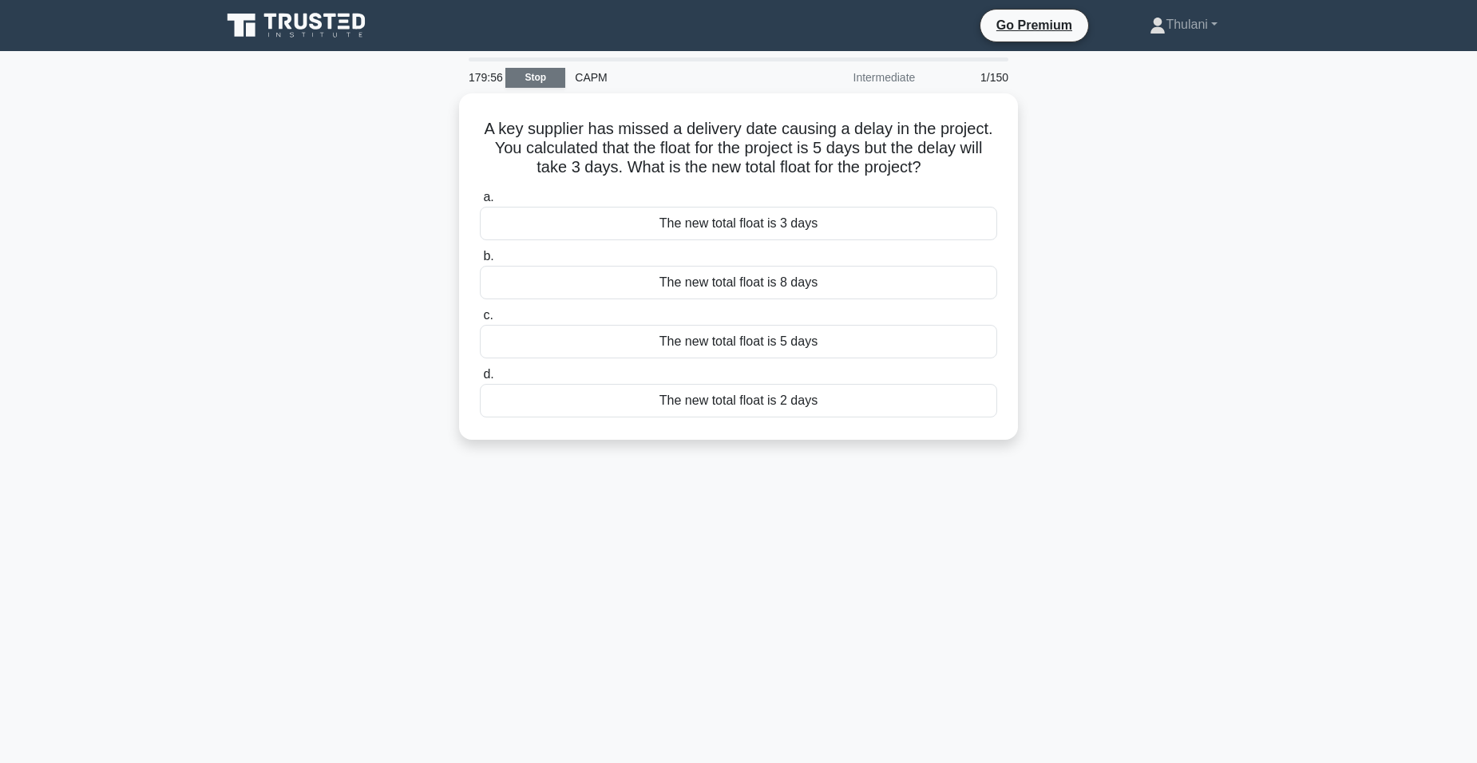
click at [532, 78] on link "Stop" at bounding box center [535, 78] width 60 height 20
